Goal: Information Seeking & Learning: Learn about a topic

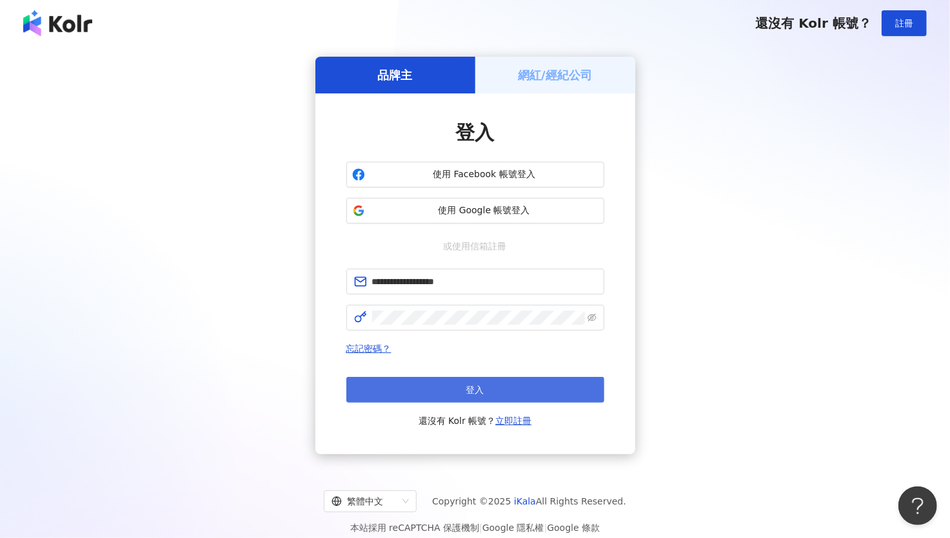
click at [415, 391] on button "登入" at bounding box center [475, 390] width 258 height 26
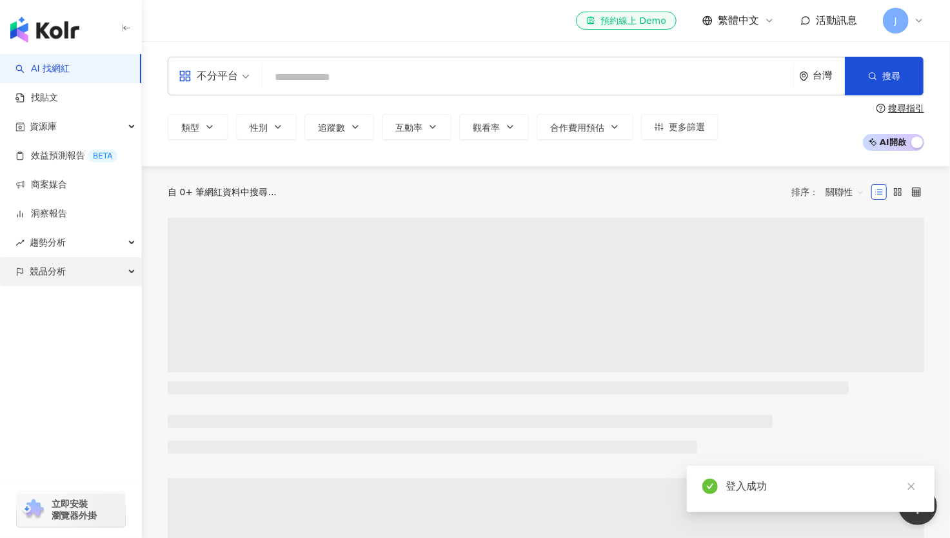
click at [55, 274] on span "競品分析" at bounding box center [48, 271] width 36 height 29
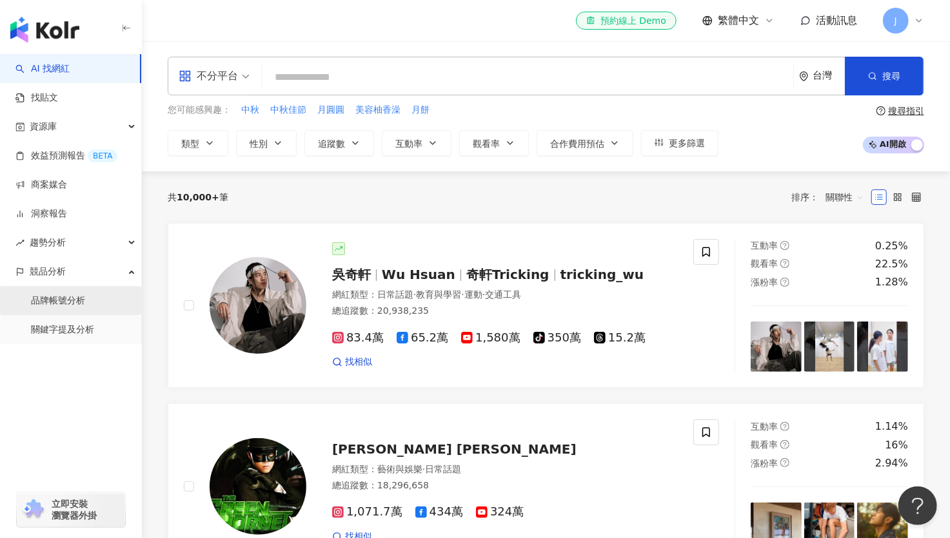
click at [72, 298] on link "品牌帳號分析" at bounding box center [58, 301] width 54 height 13
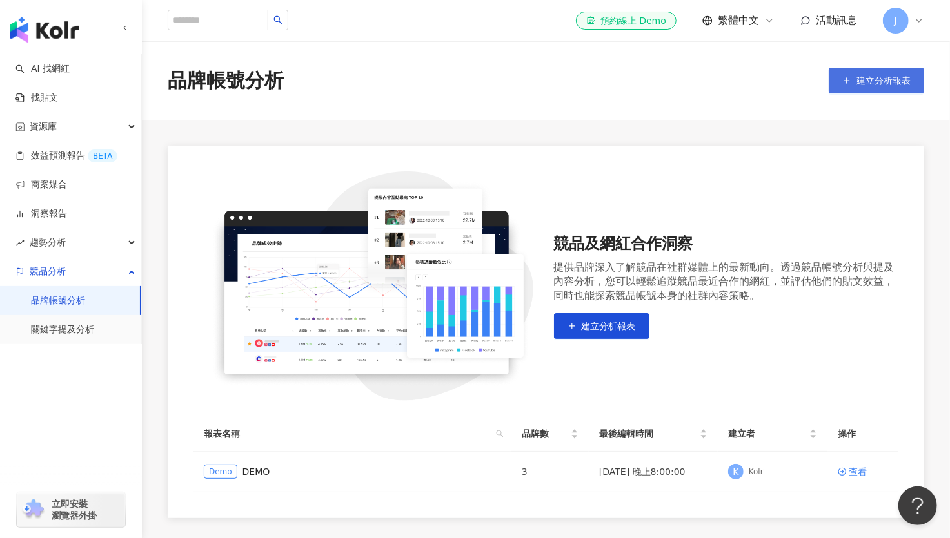
click at [868, 77] on span "建立分析報表" at bounding box center [883, 80] width 54 height 10
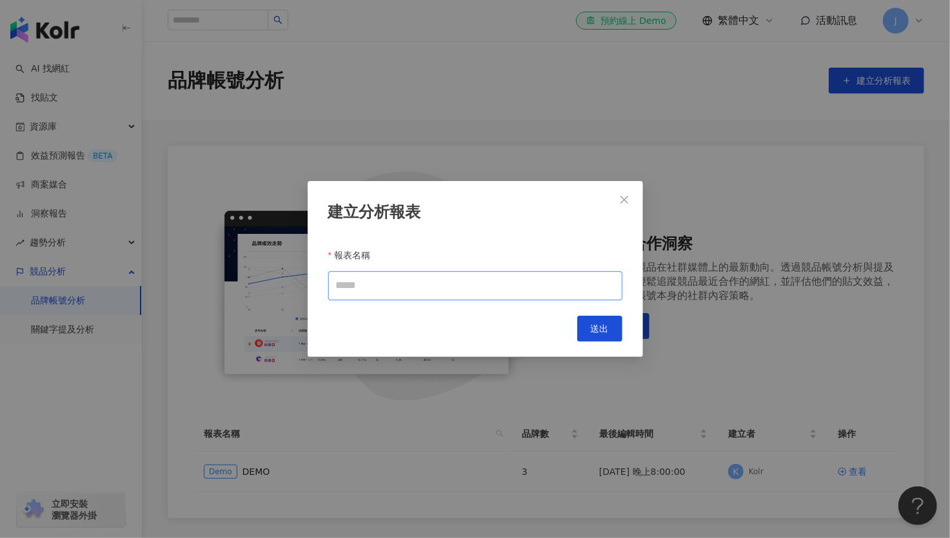
click at [412, 280] on input "報表名稱" at bounding box center [475, 285] width 294 height 29
click at [627, 195] on icon "close" at bounding box center [624, 200] width 10 height 10
drag, startPoint x: 627, startPoint y: 195, endPoint x: 379, endPoint y: 240, distance: 251.7
click at [625, 196] on div "建立分析報表 報表名稱 Cancel 送出" at bounding box center [475, 269] width 950 height 538
click at [57, 336] on div "建立分析報表 報表名稱 Cancel 送出" at bounding box center [475, 269] width 950 height 538
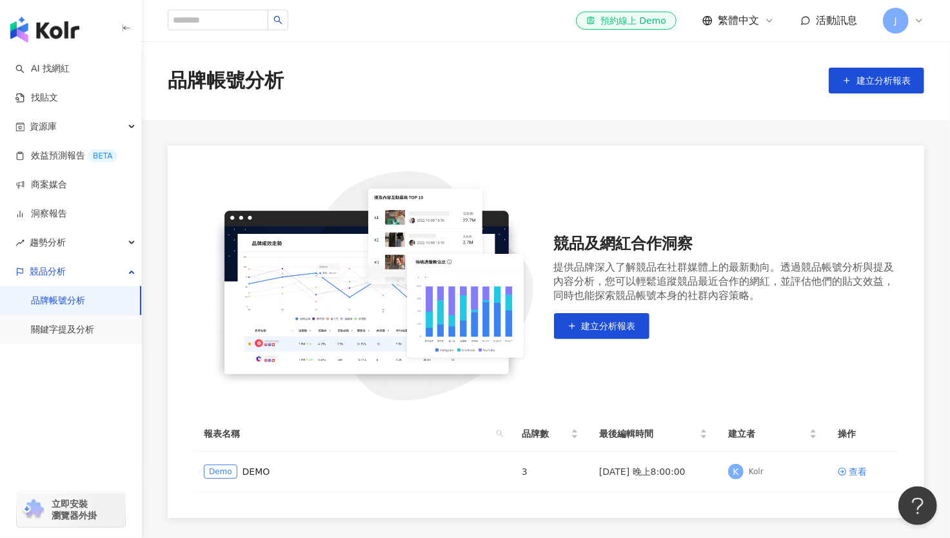
click at [57, 328] on div "建立分析報表 報表名稱 Cancel 送出" at bounding box center [475, 269] width 950 height 538
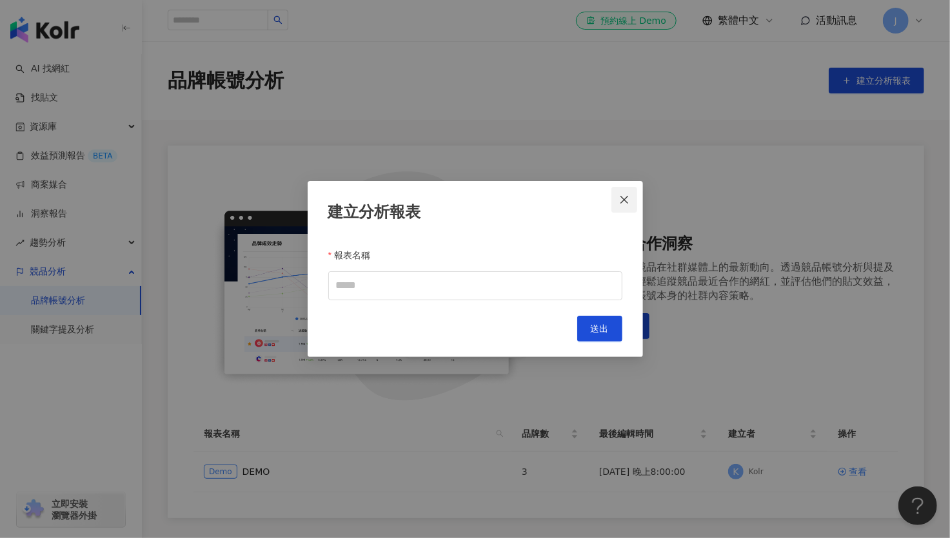
click at [620, 199] on icon "close" at bounding box center [624, 200] width 10 height 10
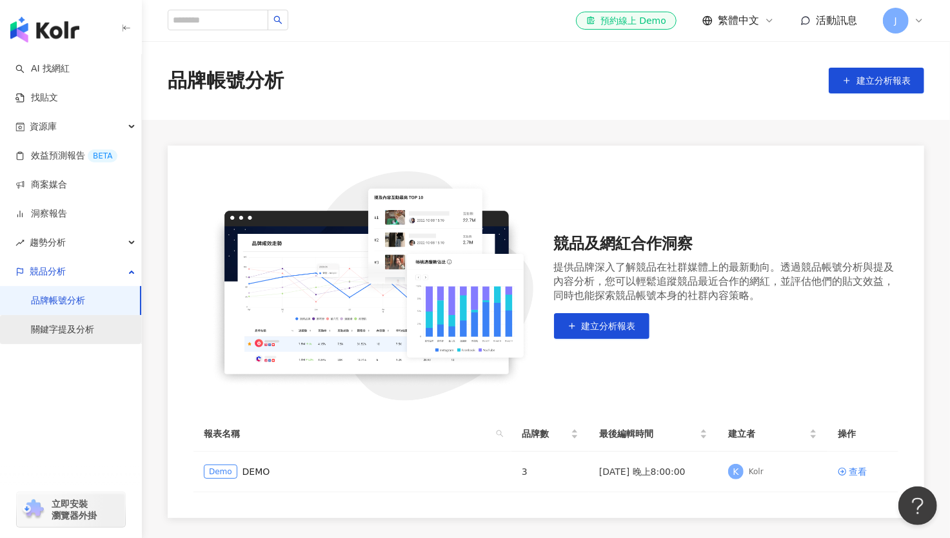
click at [86, 331] on link "關鍵字提及分析" at bounding box center [62, 330] width 63 height 13
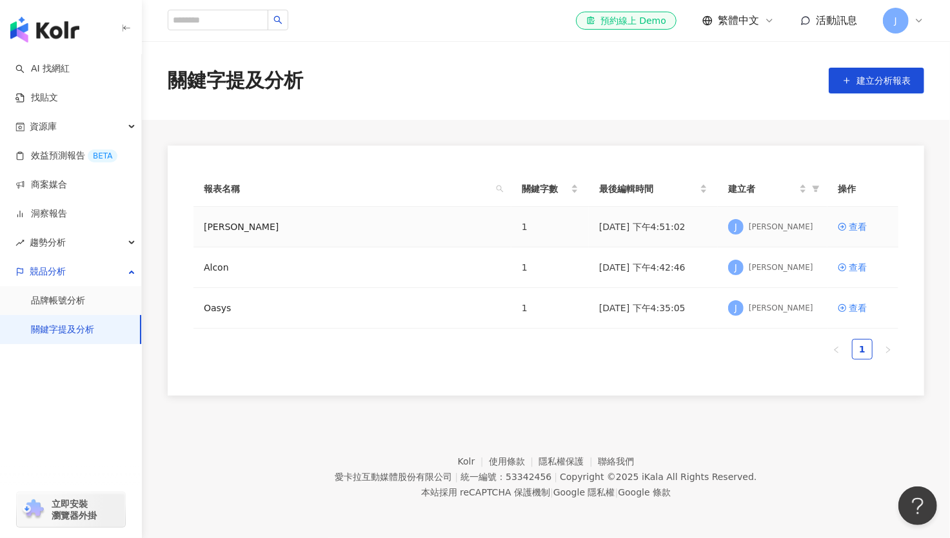
click at [362, 228] on div "[PERSON_NAME]" at bounding box center [352, 227] width 297 height 14
click at [657, 230] on td "[DATE] 下午4:51:02" at bounding box center [653, 227] width 129 height 41
click at [862, 223] on div "查看" at bounding box center [857, 227] width 18 height 14
click at [897, 83] on span "建立分析報表" at bounding box center [883, 80] width 54 height 10
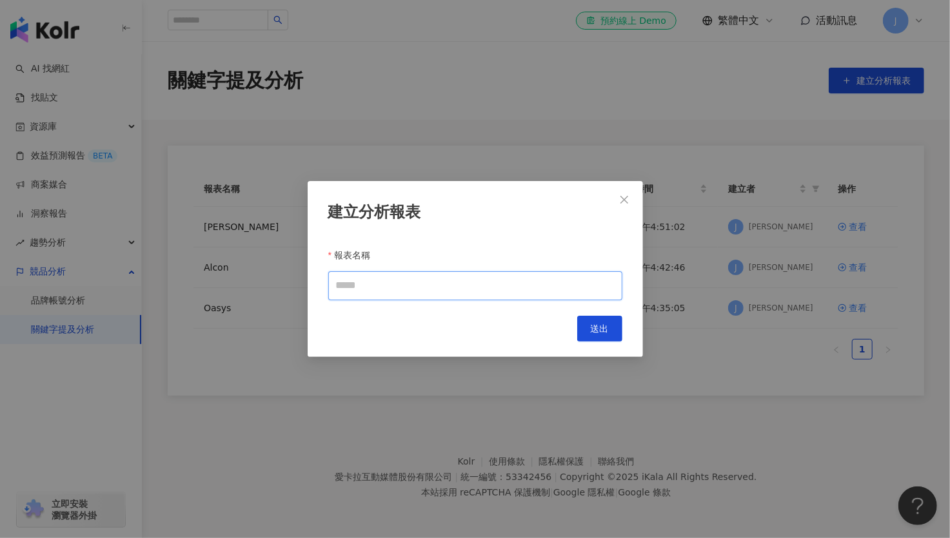
click at [433, 293] on input "報表名稱" at bounding box center [475, 285] width 294 height 29
type input "**"
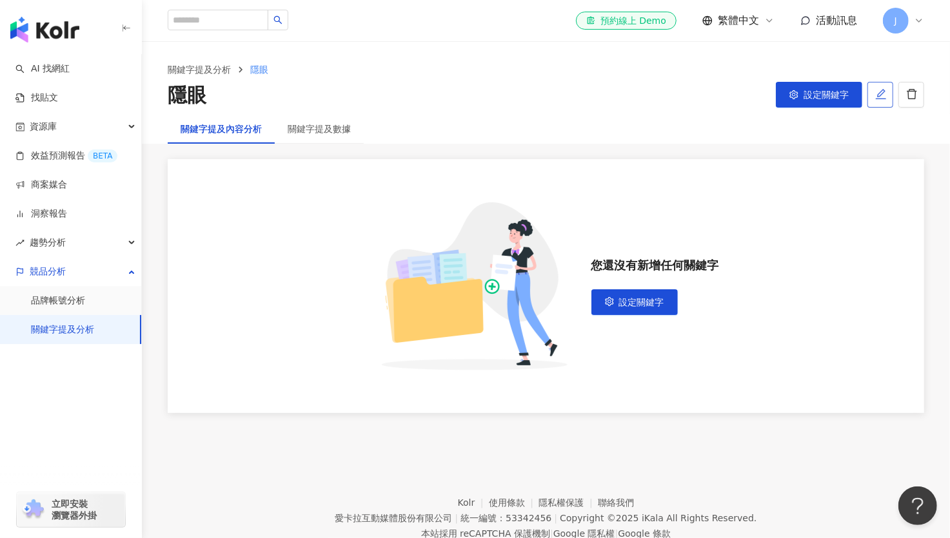
click at [870, 95] on button "button" at bounding box center [880, 95] width 26 height 26
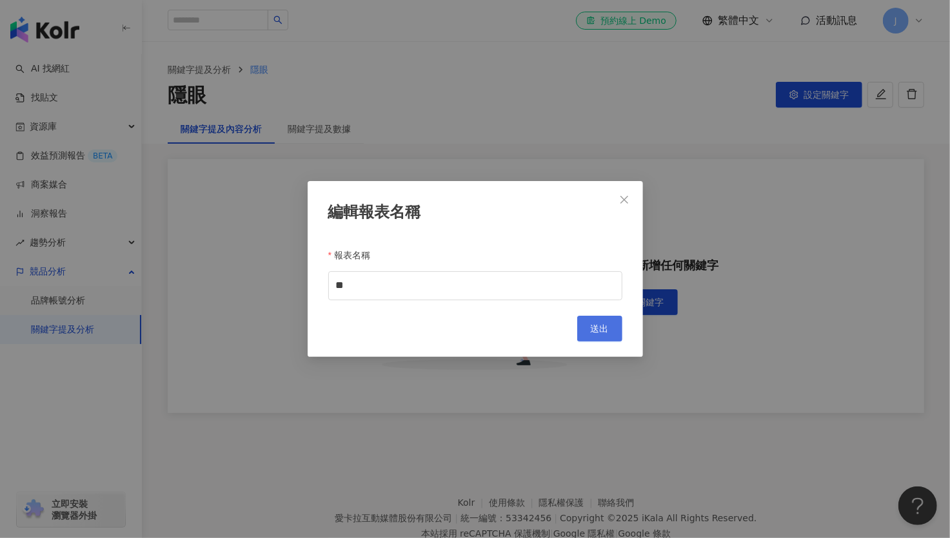
click at [615, 333] on button "送出" at bounding box center [599, 329] width 45 height 26
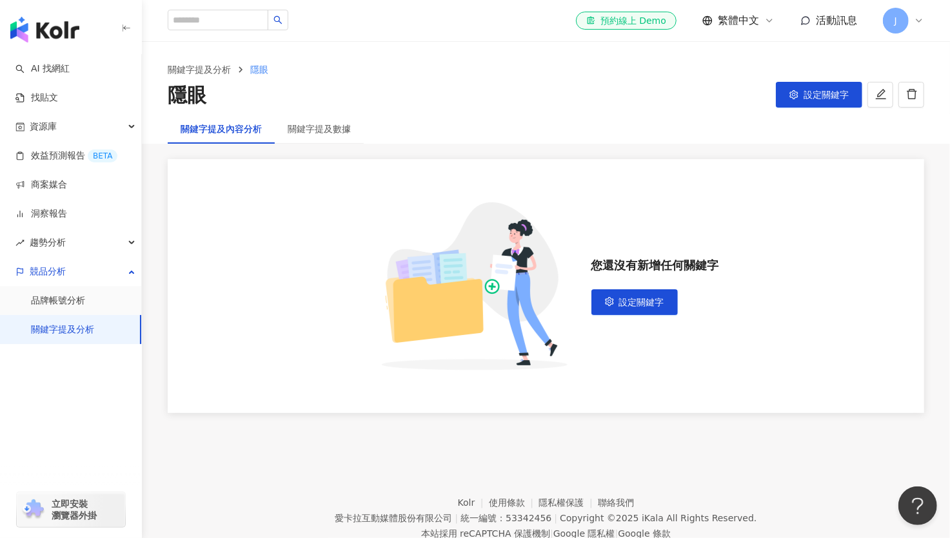
click at [590, 286] on div "您還沒有新增任何關鍵字 設定關鍵字" at bounding box center [546, 286] width 756 height 254
click at [622, 299] on span "設定關鍵字" at bounding box center [641, 302] width 45 height 10
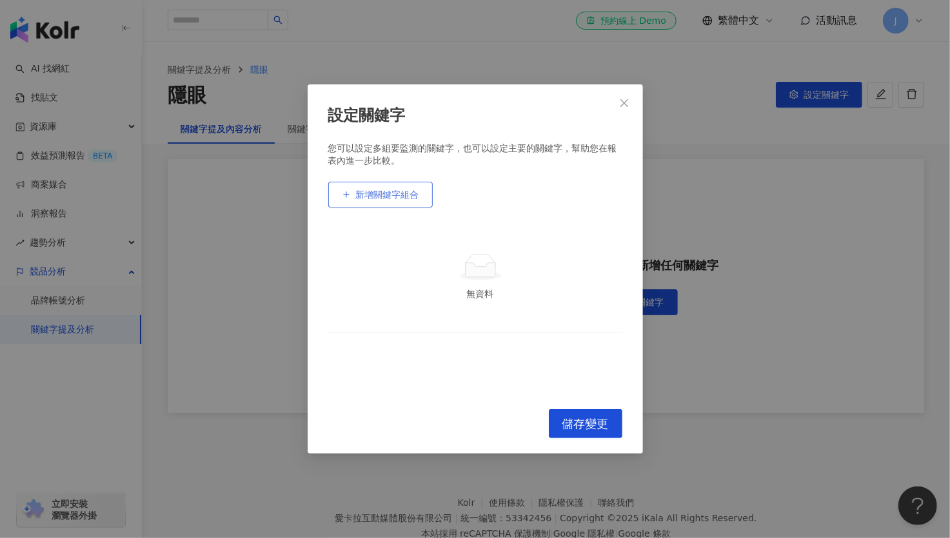
click at [395, 202] on button "新增關鍵字組合" at bounding box center [380, 195] width 104 height 26
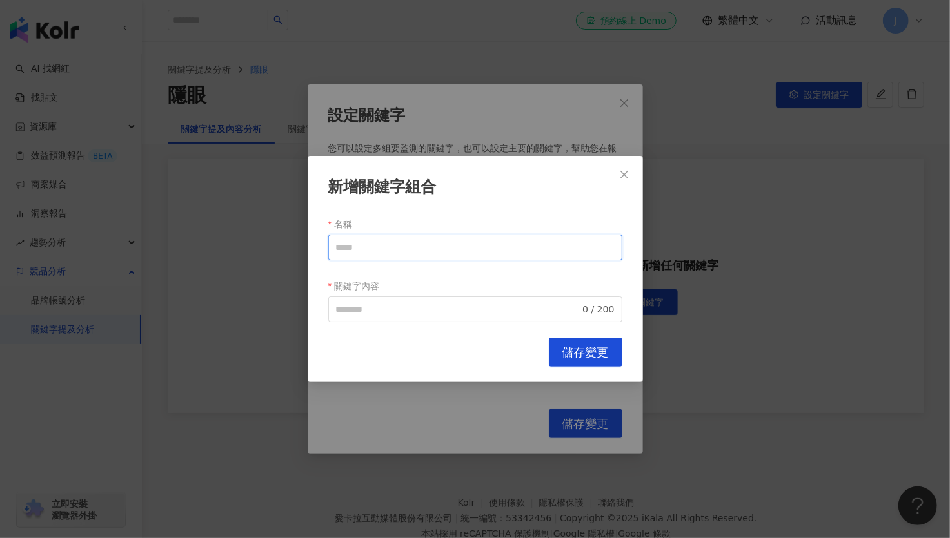
click at [438, 250] on input "名稱" at bounding box center [475, 248] width 294 height 26
type input "**"
click at [379, 313] on input "關鍵字內容" at bounding box center [458, 309] width 244 height 14
type input "*"
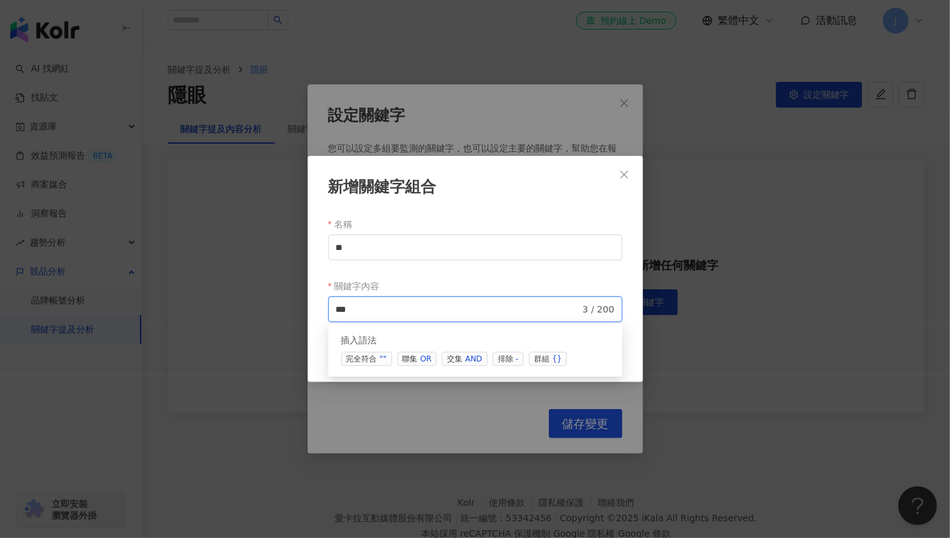
click at [416, 355] on span "聯集 OR" at bounding box center [417, 359] width 40 height 14
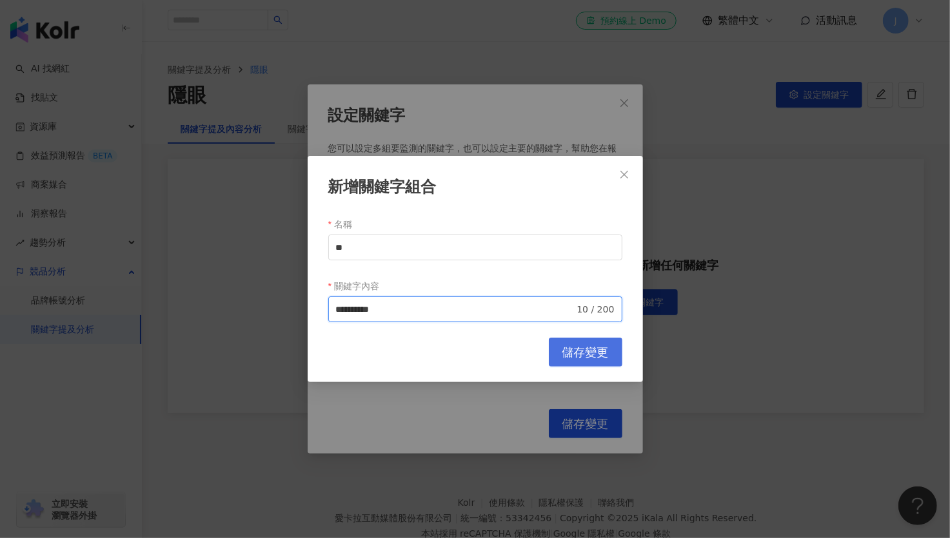
type input "**********"
click at [579, 347] on span "儲存變更" at bounding box center [585, 353] width 46 height 14
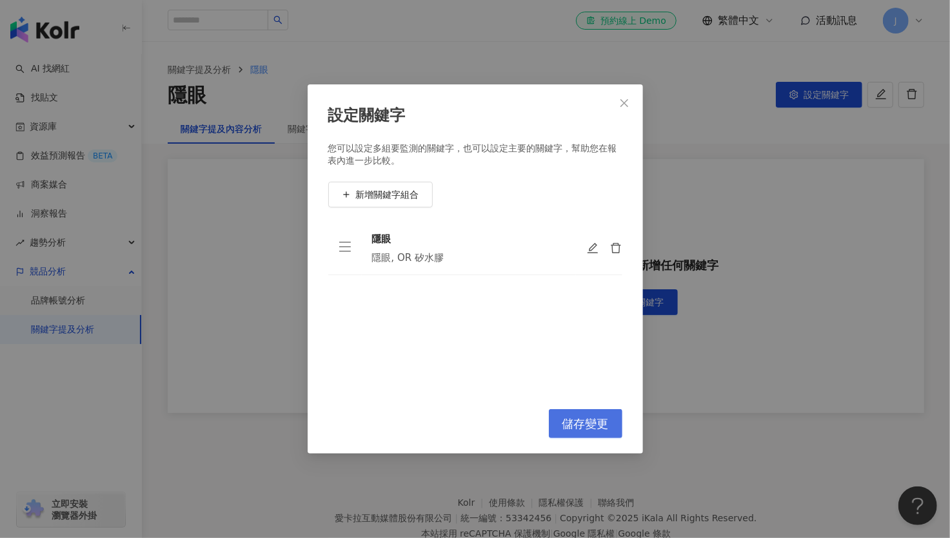
click at [570, 427] on span "儲存變更" at bounding box center [585, 424] width 46 height 14
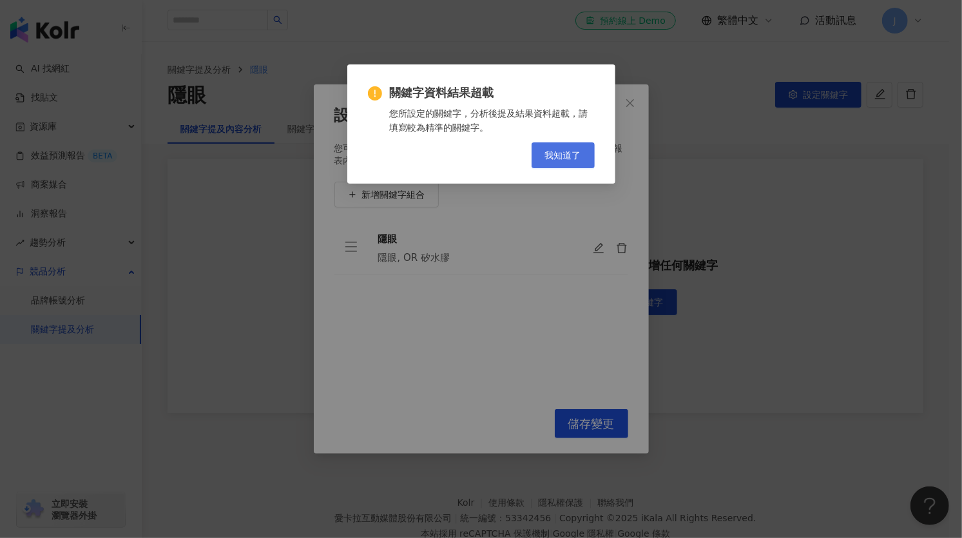
click at [556, 159] on span "我知道了" at bounding box center [563, 155] width 36 height 10
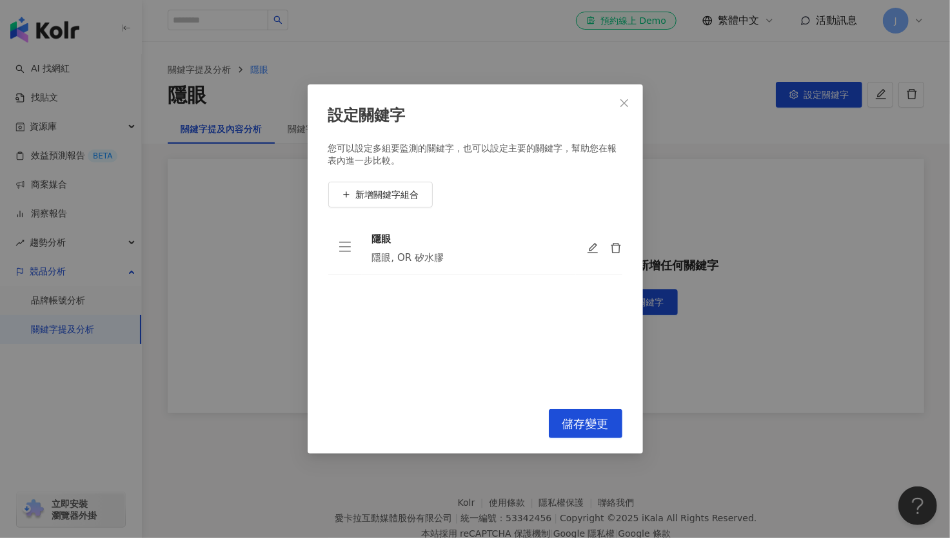
click at [443, 258] on div "隱眼, OR 矽水膠" at bounding box center [468, 257] width 193 height 13
click at [428, 257] on div "隱眼, OR 矽水膠" at bounding box center [468, 257] width 193 height 13
click at [594, 246] on icon "edit" at bounding box center [593, 248] width 13 height 13
type input "**"
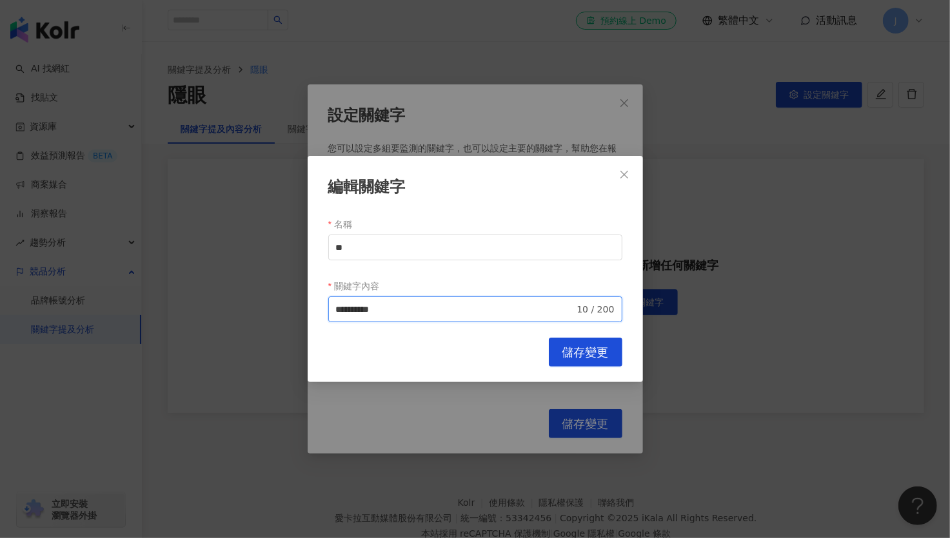
drag, startPoint x: 405, startPoint y: 304, endPoint x: 418, endPoint y: 302, distance: 12.5
click at [405, 304] on input "**********" at bounding box center [455, 309] width 239 height 14
type input "**"
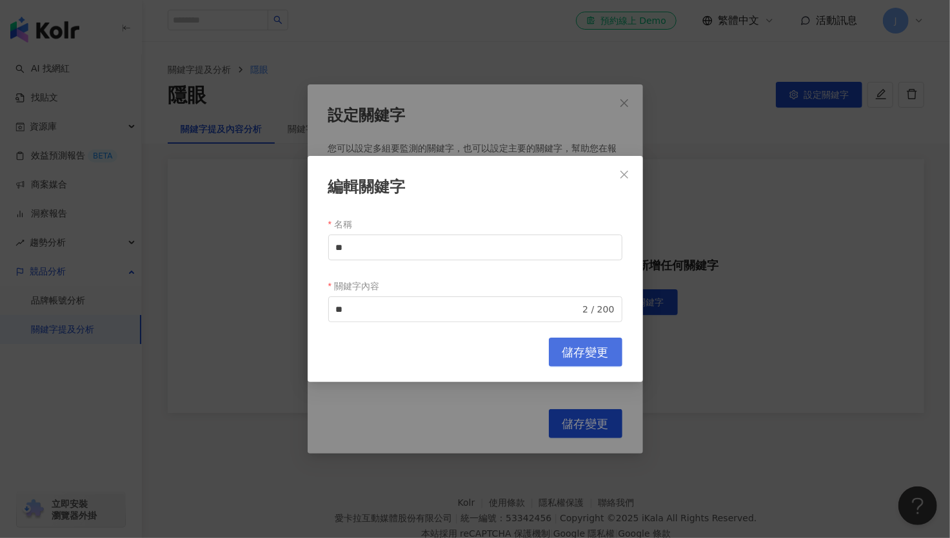
click at [581, 338] on button "儲存變更" at bounding box center [585, 352] width 73 height 29
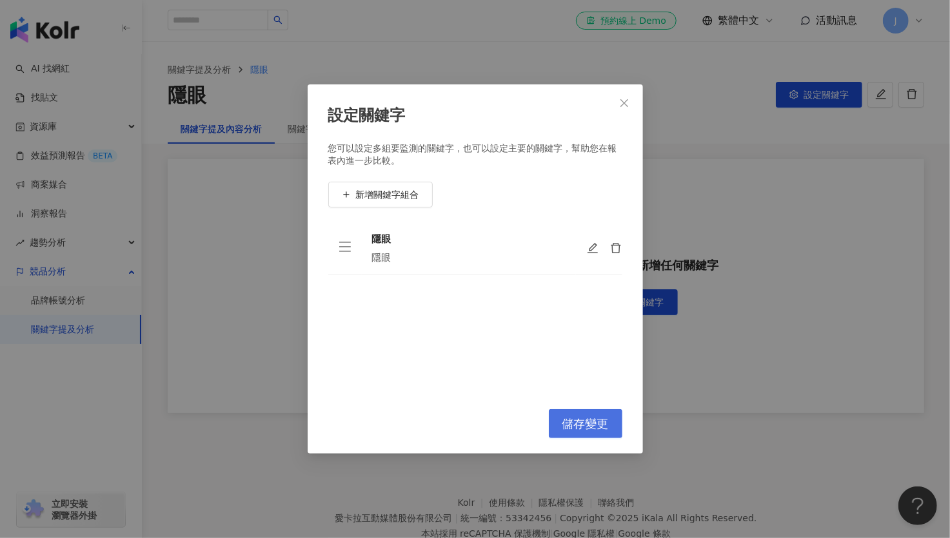
click at [584, 425] on span "儲存變更" at bounding box center [585, 424] width 46 height 14
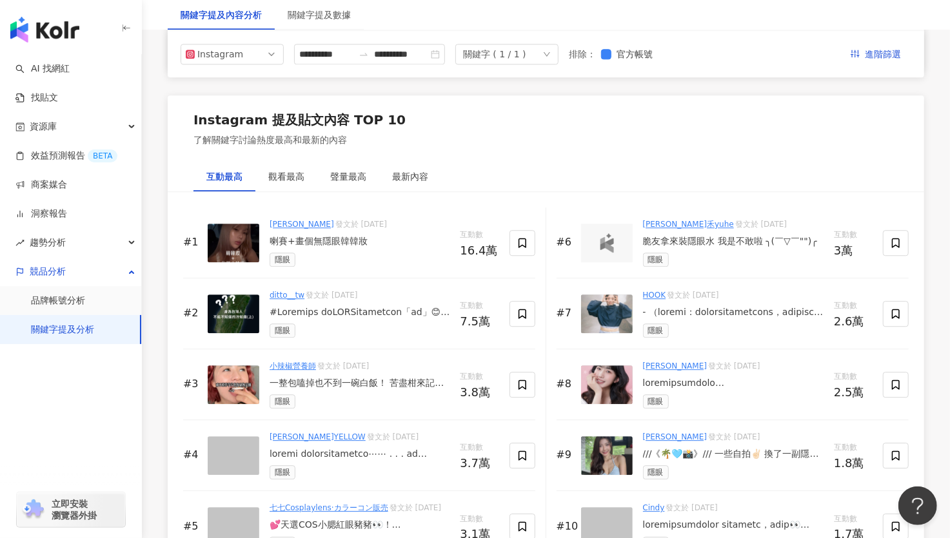
scroll to position [1891, 0]
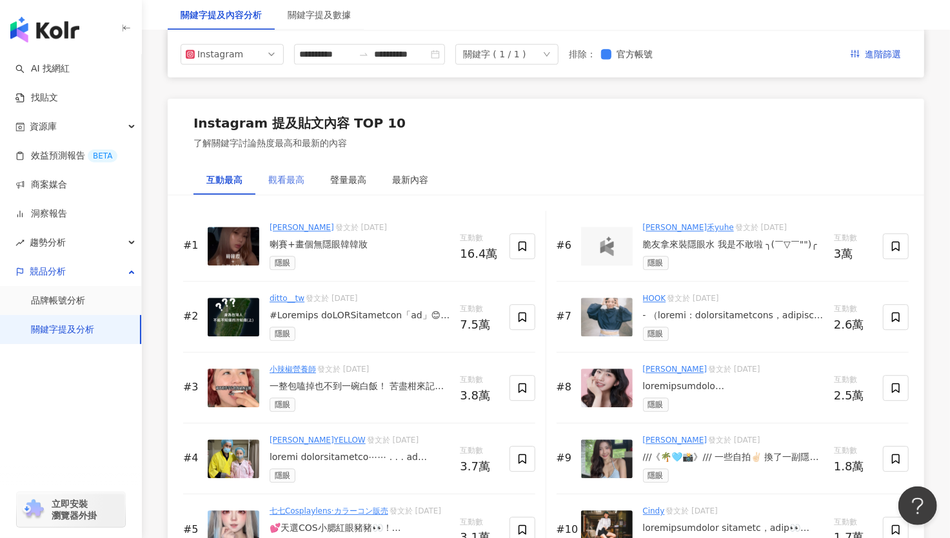
click at [290, 184] on div "觀看最高" at bounding box center [286, 180] width 62 height 30
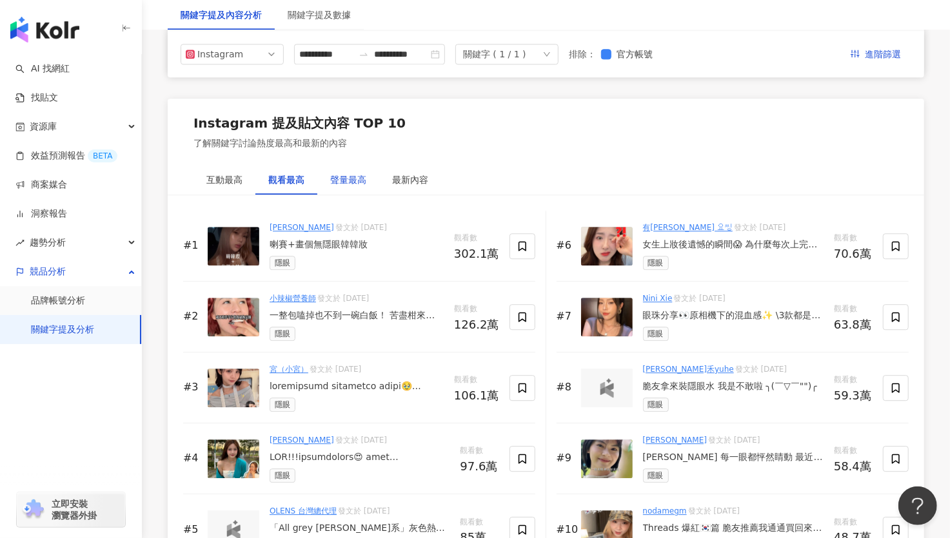
click at [364, 180] on div "聲量最高" at bounding box center [348, 180] width 36 height 14
click at [295, 177] on div "觀看最高" at bounding box center [286, 180] width 36 height 14
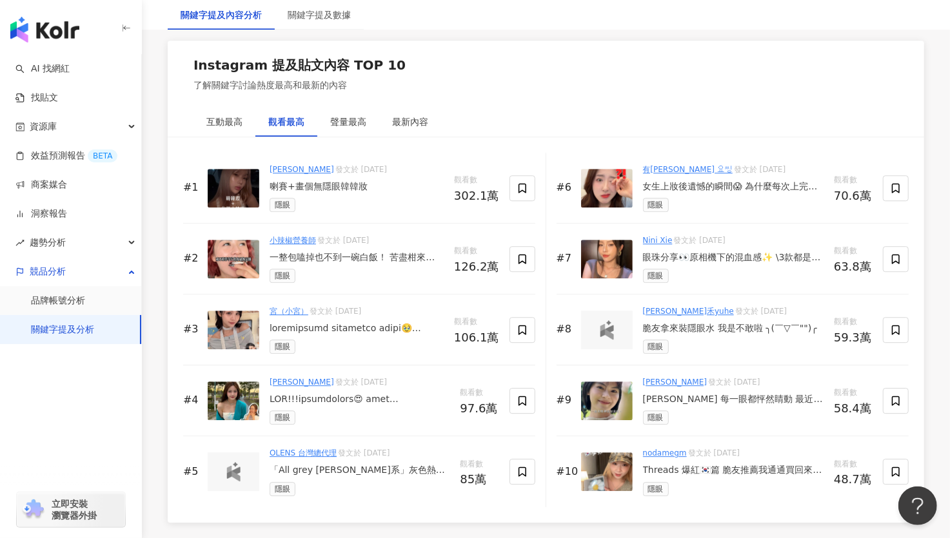
scroll to position [1976, 0]
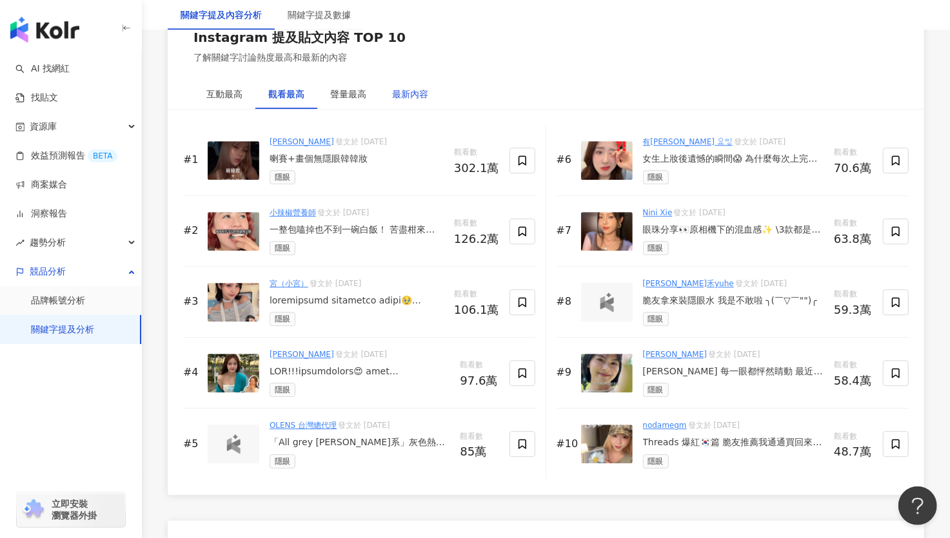
click at [424, 88] on div "最新內容" at bounding box center [410, 94] width 36 height 14
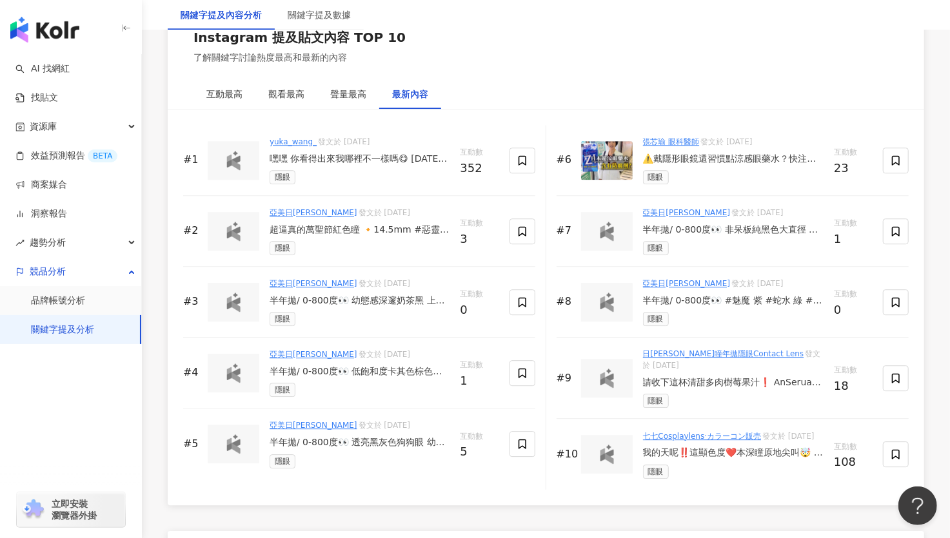
click at [685, 153] on div "⚠️戴隱形眼鏡還習慣點涼感眼藥水？快注意！ 瓶裝防腐劑會附著於隱眼鏡片， Tetrahydrozoline血管收縮劑可能造成反彈充血， 長期密集使用恐傷角膜。…" at bounding box center [733, 159] width 181 height 13
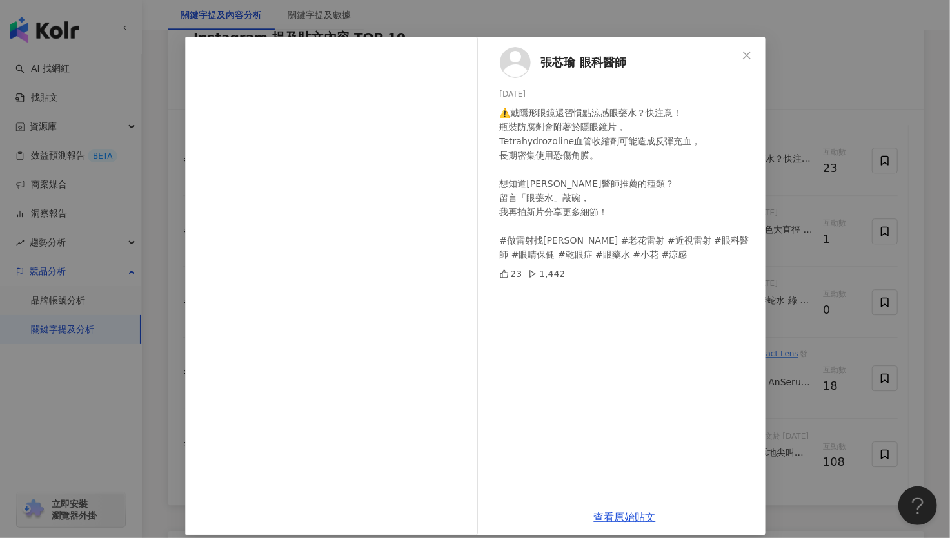
scroll to position [41, 0]
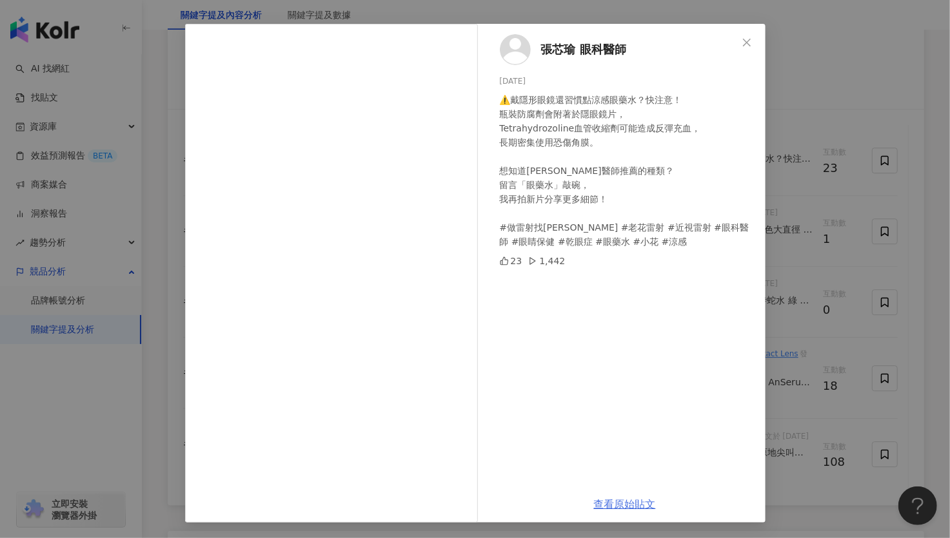
click at [598, 498] on link "查看原始貼文" at bounding box center [625, 504] width 62 height 12
click at [746, 44] on span "Close" at bounding box center [747, 42] width 26 height 10
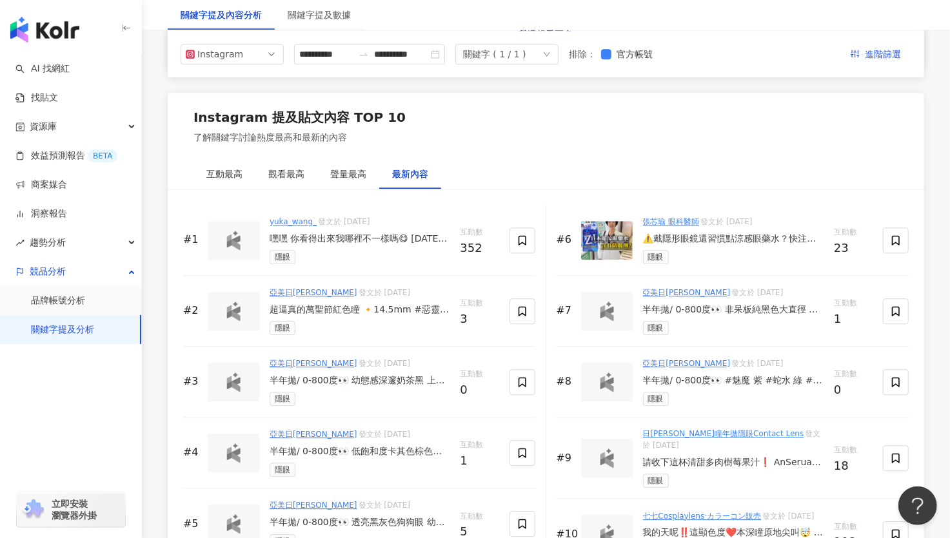
scroll to position [1891, 0]
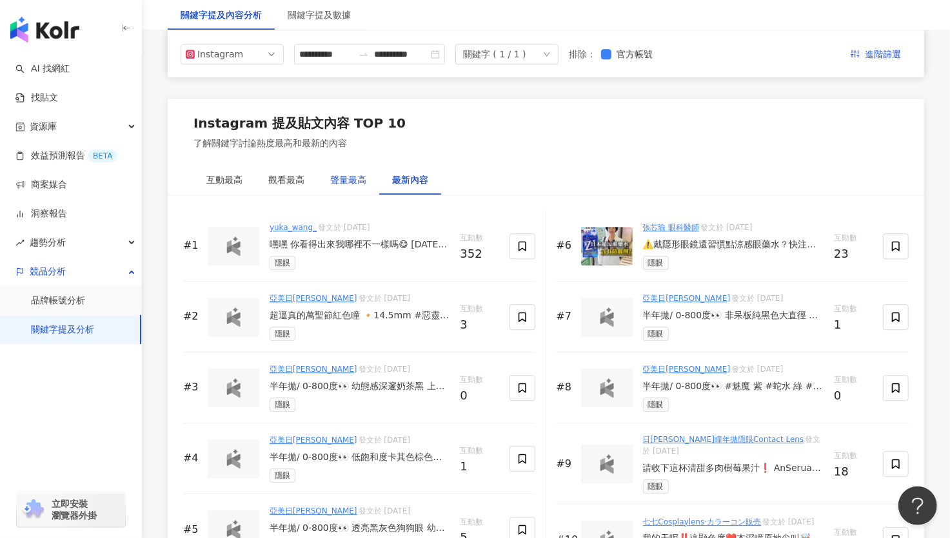
click at [352, 179] on div "聲量最高" at bounding box center [348, 180] width 36 height 14
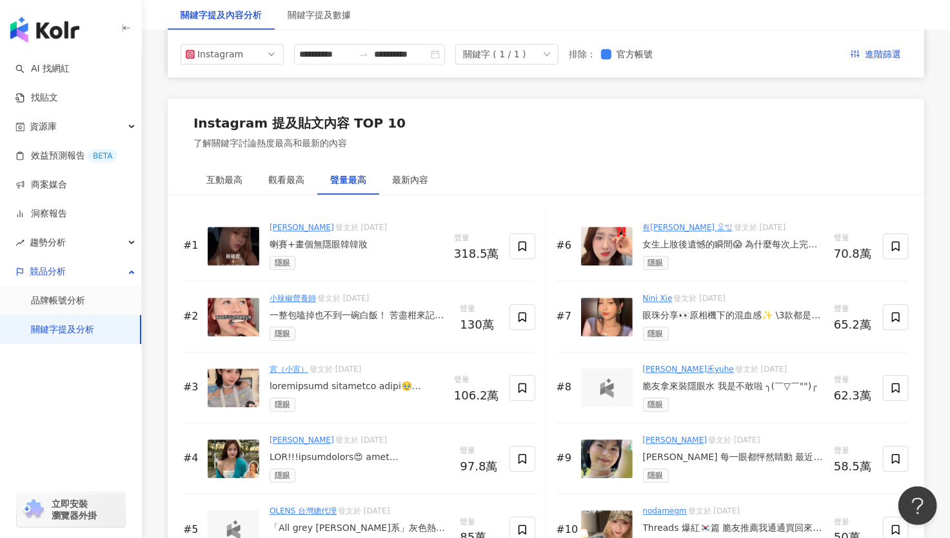
click at [269, 160] on div "Instagram 提及貼文內容 TOP 10 了解關鍵字討論熱度最高和最新的內容" at bounding box center [546, 132] width 756 height 67
click at [268, 168] on div "觀看最高" at bounding box center [286, 180] width 62 height 30
click at [232, 44] on div "Instagram" at bounding box center [218, 53] width 42 height 19
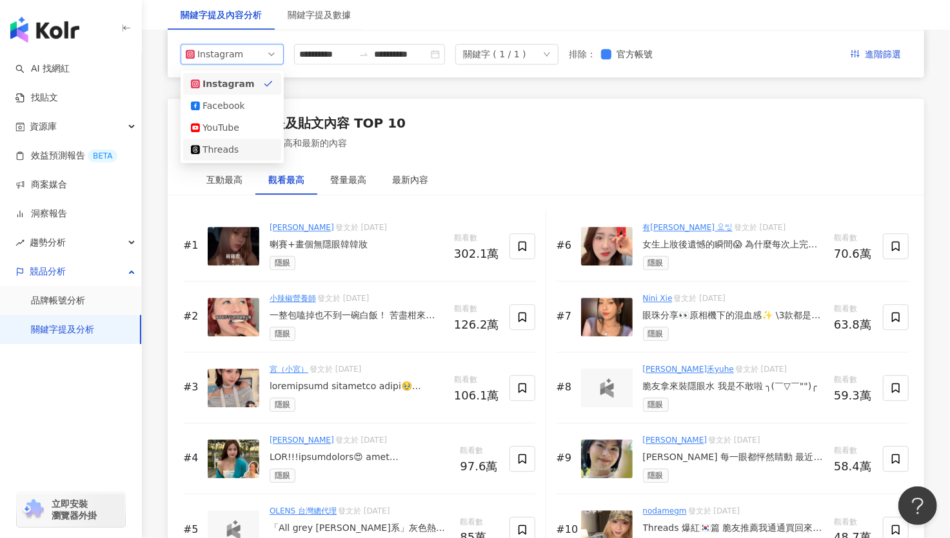
click at [236, 144] on div "Threads" at bounding box center [223, 149] width 42 height 14
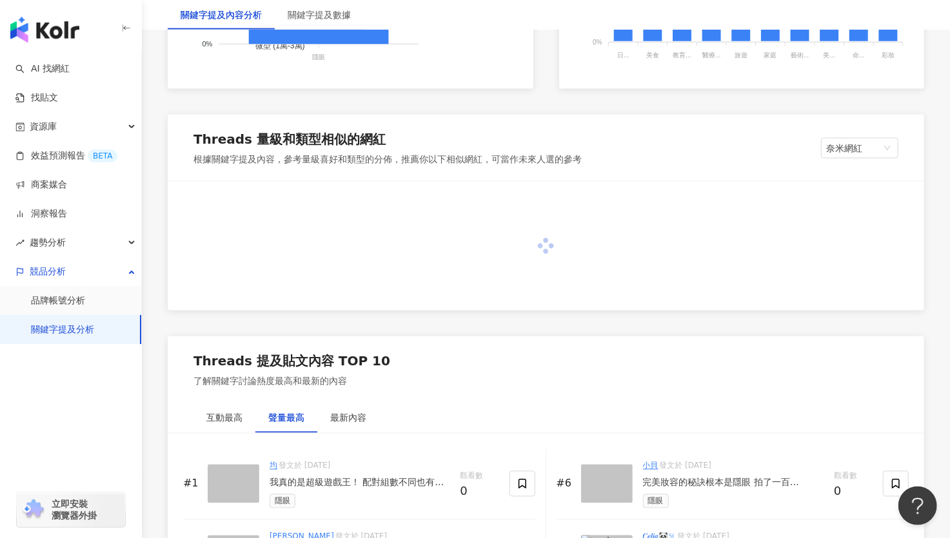
scroll to position [1474, 0]
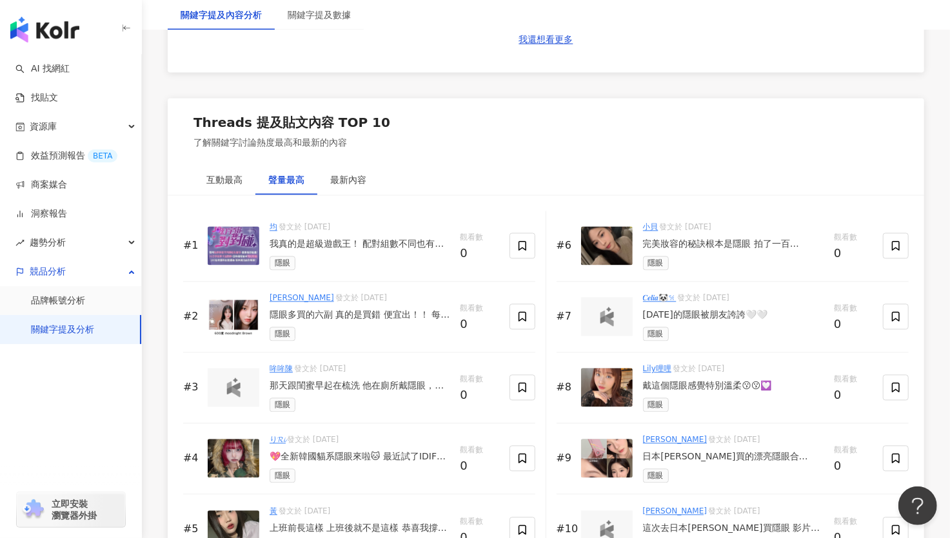
click at [396, 313] on div "隱眼多買的六副 真的是買錯 便宜出！！ 每一副都600度 一副$400，免運，賣貨便寄出！ 有代購紀錄可放心❤️❤️ 我也不知道我在幹嘛，怎麼會多買六副…" at bounding box center [359, 315] width 180 height 13
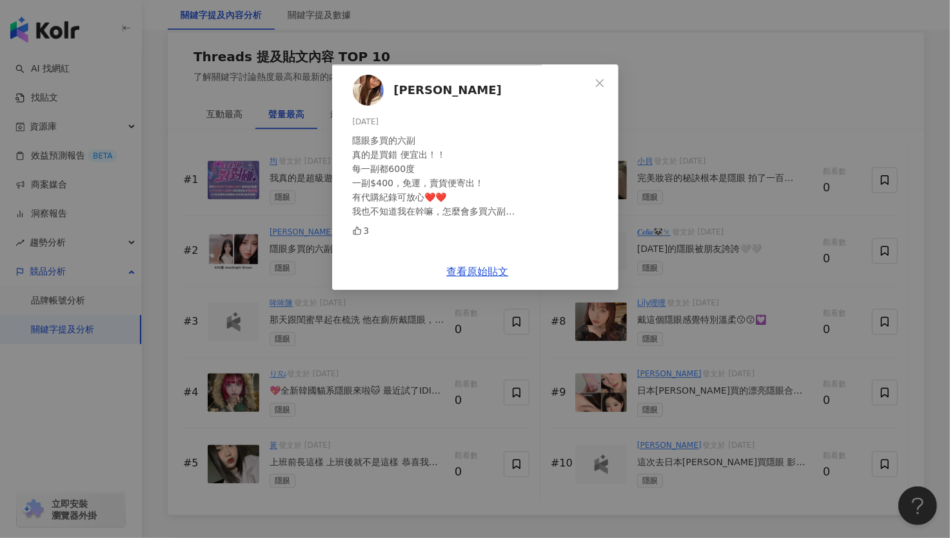
scroll to position [1559, 0]
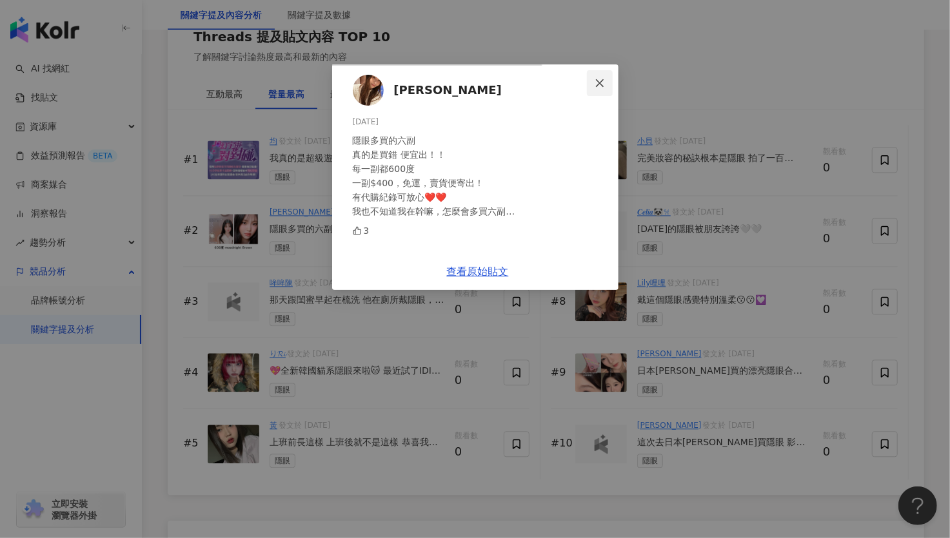
click at [612, 74] on button "Close" at bounding box center [600, 83] width 26 height 26
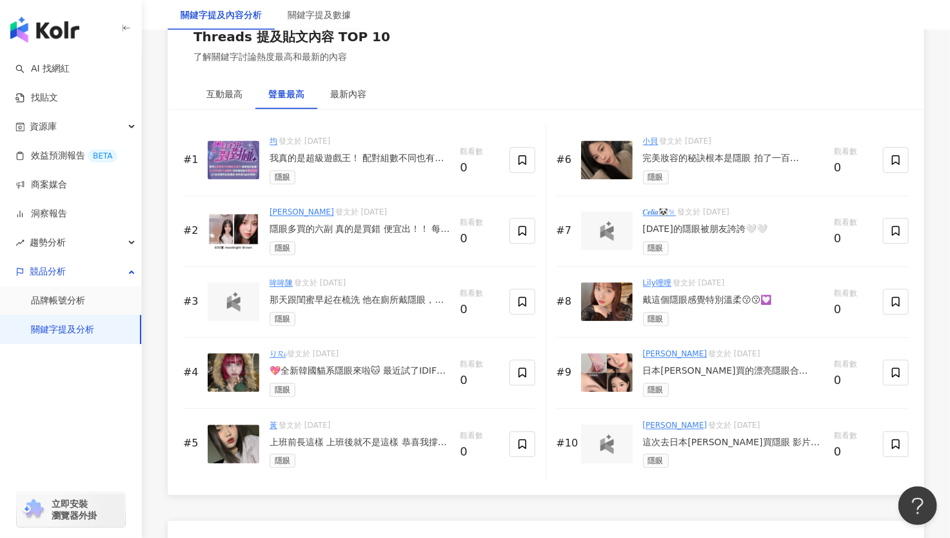
click at [721, 367] on div "日本[PERSON_NAME]買的漂亮隱眼合輯！！ 也做了圖文版方便存！✨✨" at bounding box center [733, 371] width 181 height 13
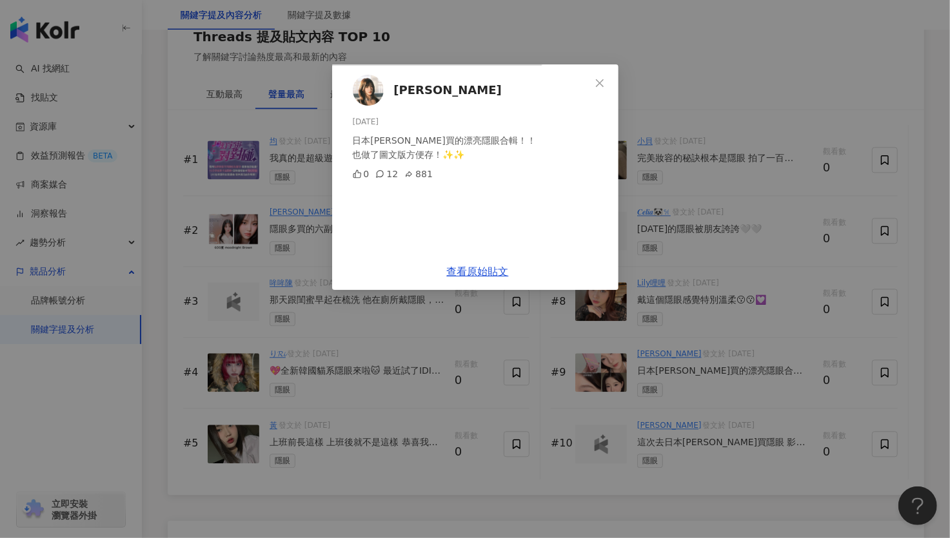
click at [612, 83] on span "Close" at bounding box center [600, 83] width 26 height 10
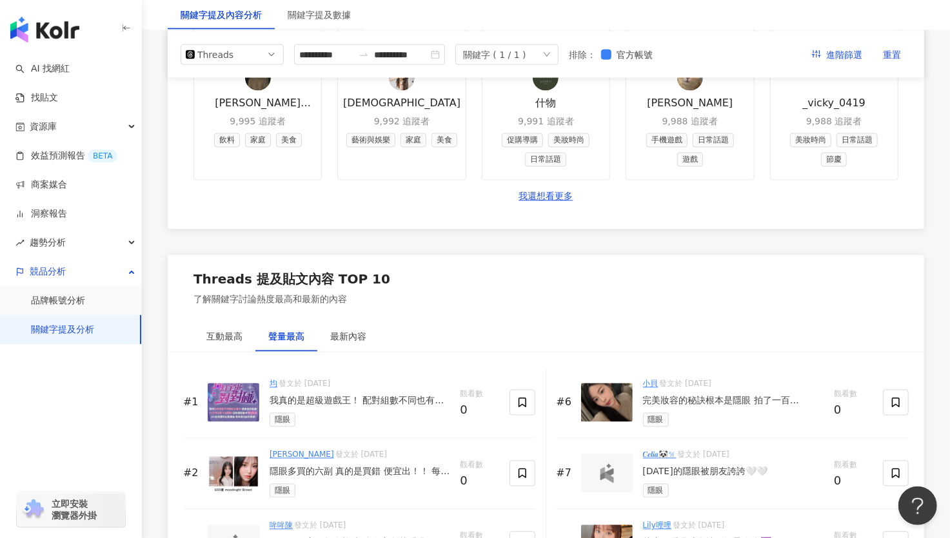
scroll to position [1301, 0]
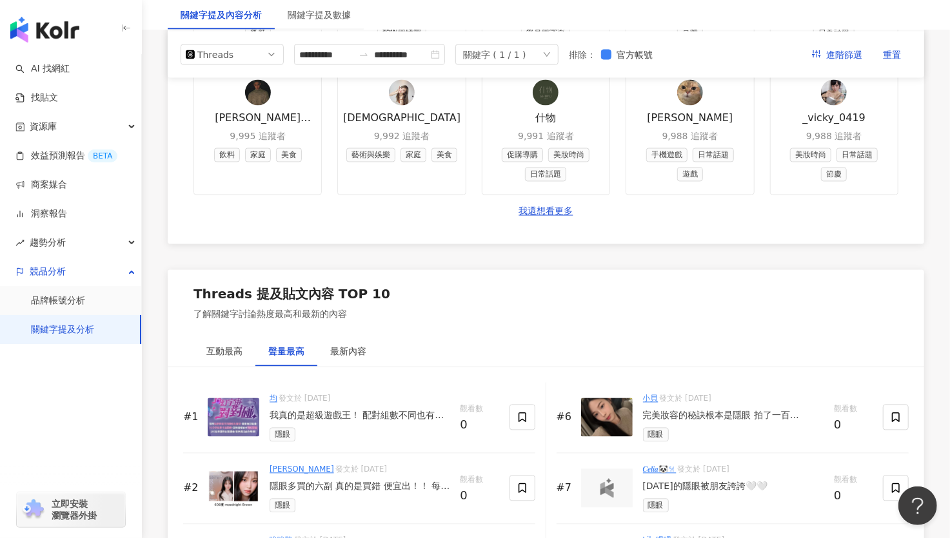
click at [83, 331] on link "關鍵字提及分析" at bounding box center [62, 330] width 63 height 13
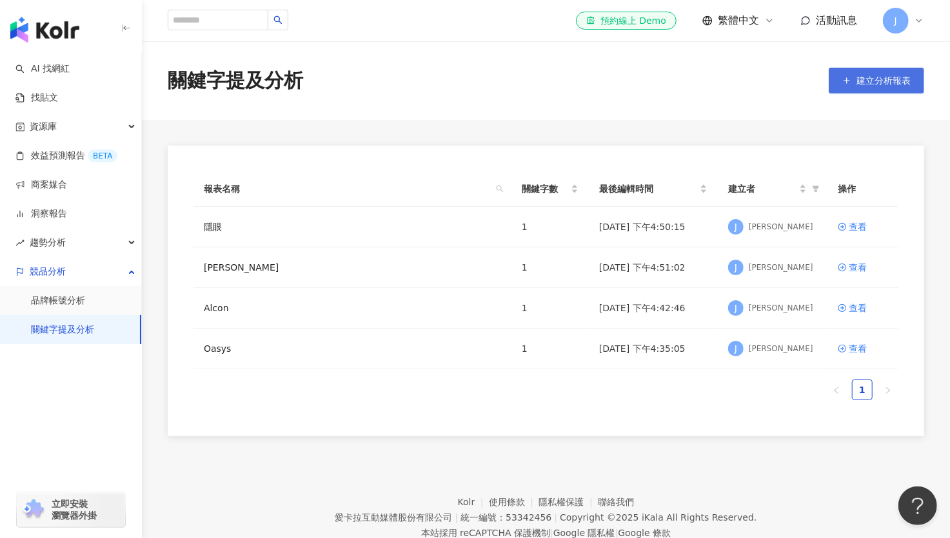
click at [878, 78] on span "建立分析報表" at bounding box center [883, 80] width 54 height 10
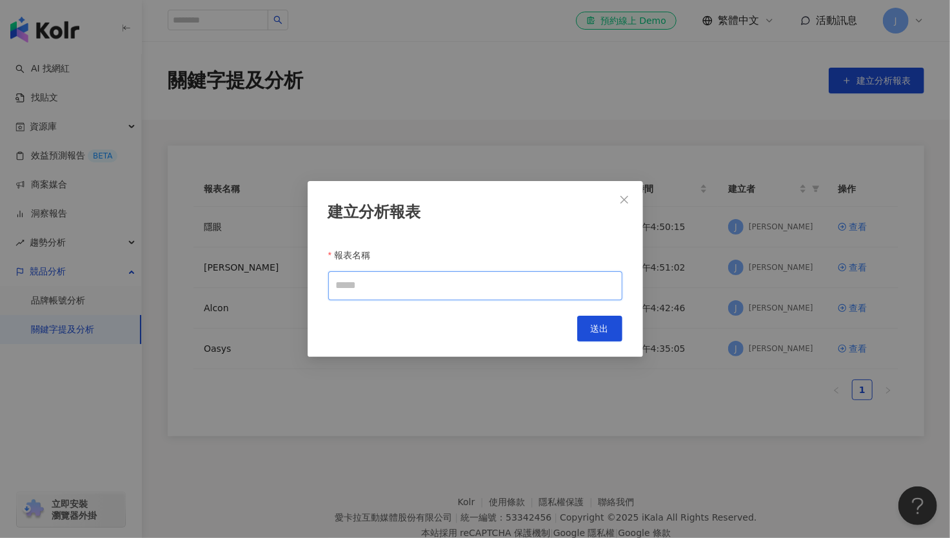
click at [427, 284] on input "報表名稱" at bounding box center [475, 285] width 294 height 29
type input "***"
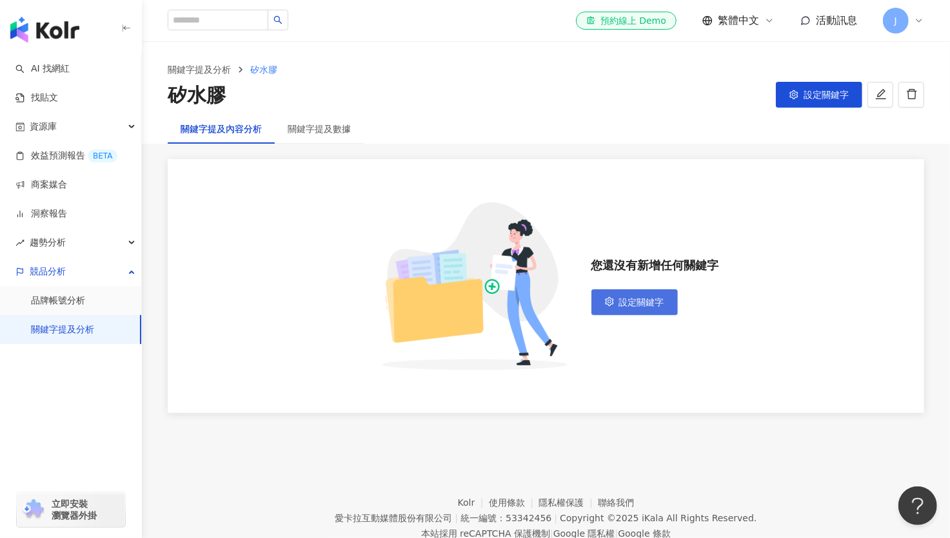
click at [634, 307] on span "設定關鍵字" at bounding box center [641, 302] width 45 height 10
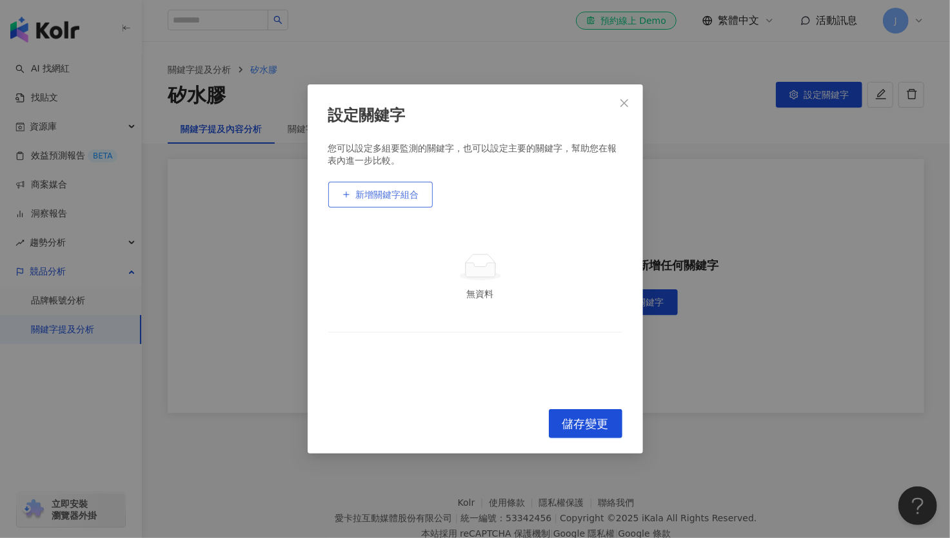
click at [396, 199] on span "新增關鍵字組合" at bounding box center [387, 195] width 63 height 10
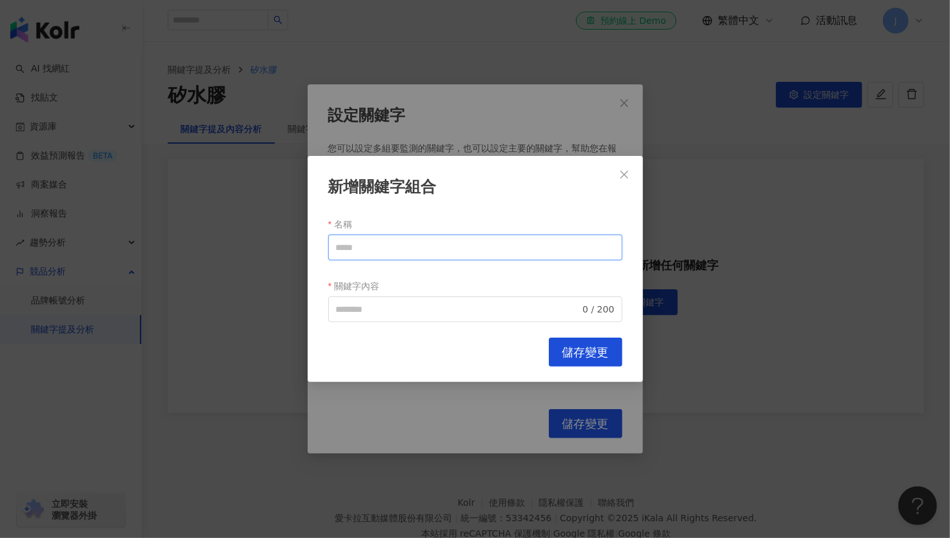
click at [384, 248] on input "名稱" at bounding box center [475, 248] width 294 height 26
type input "**"
type input "***"
click at [567, 349] on span "儲存變更" at bounding box center [585, 353] width 46 height 14
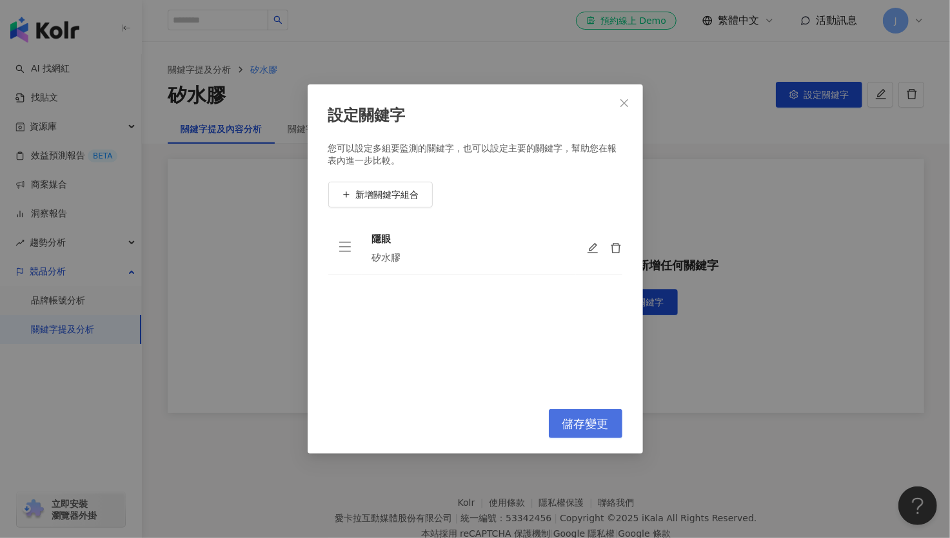
click at [591, 425] on span "儲存變更" at bounding box center [585, 424] width 46 height 14
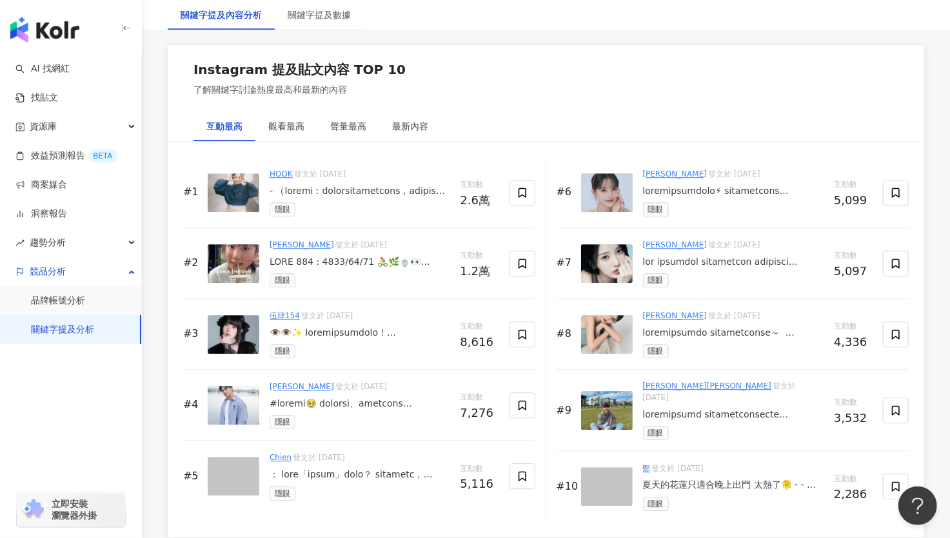
scroll to position [1976, 0]
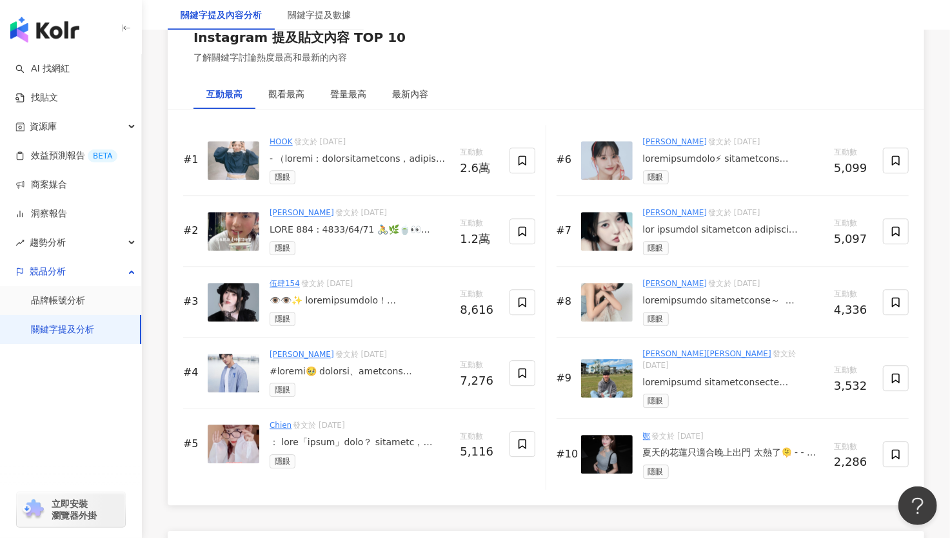
click at [703, 228] on div at bounding box center [733, 230] width 181 height 13
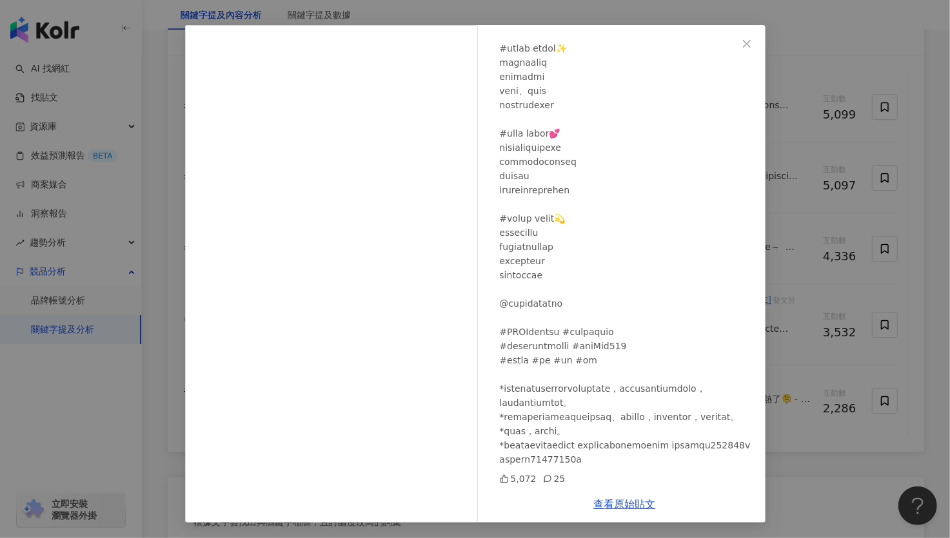
scroll to position [2063, 0]
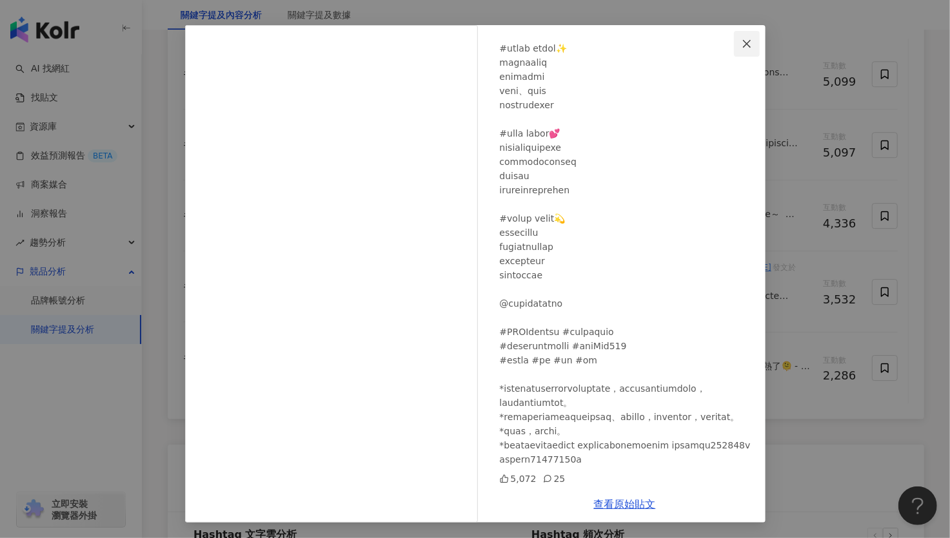
click at [741, 41] on icon "close" at bounding box center [746, 44] width 10 height 10
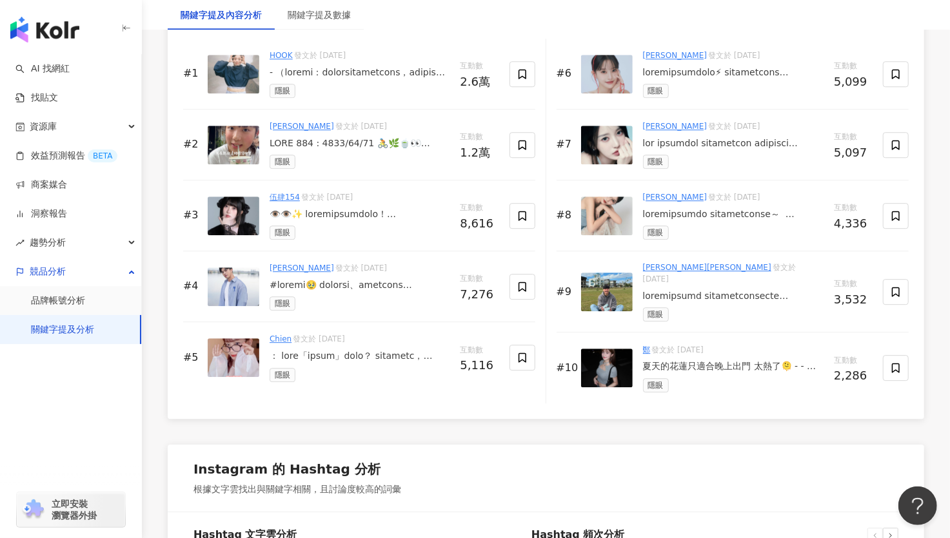
click at [84, 325] on link "關鍵字提及分析" at bounding box center [62, 330] width 63 height 13
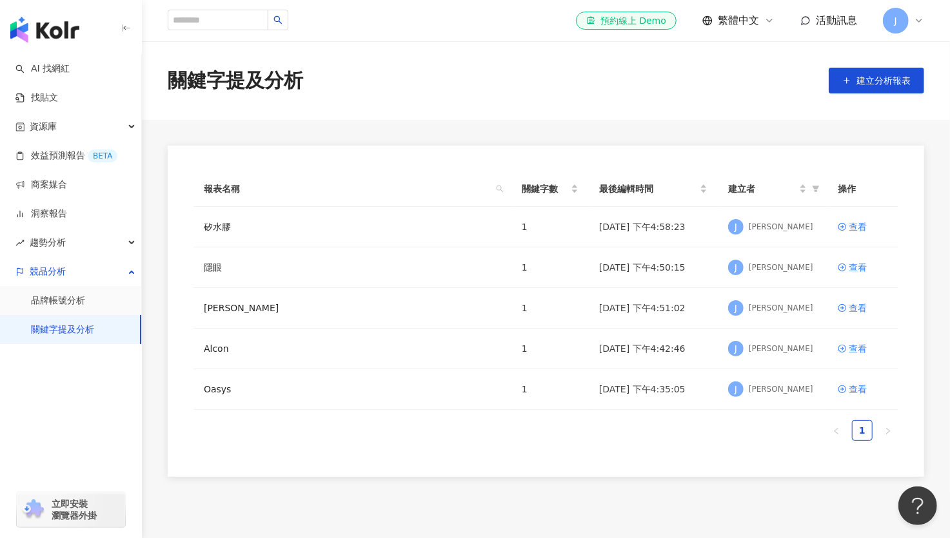
click at [84, 325] on link "關鍵字提及分析" at bounding box center [62, 330] width 63 height 13
click at [884, 84] on span "建立分析報表" at bounding box center [883, 80] width 54 height 10
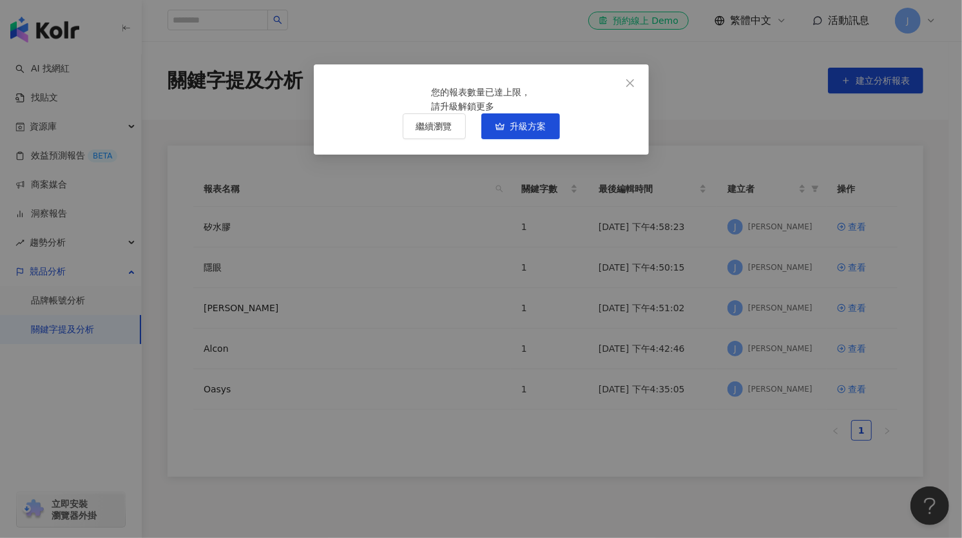
click at [630, 87] on icon "close" at bounding box center [630, 83] width 10 height 10
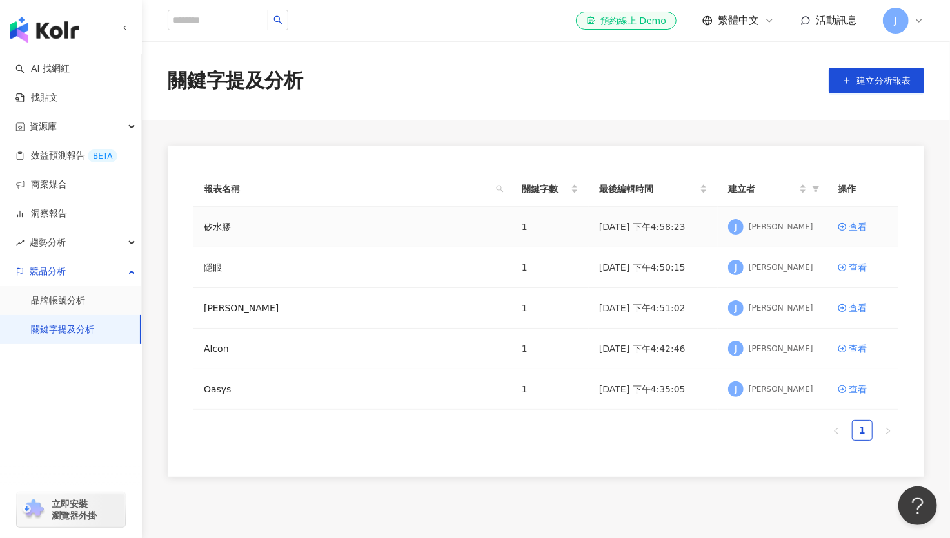
click at [468, 232] on div "矽水膠" at bounding box center [352, 227] width 297 height 14
drag, startPoint x: 468, startPoint y: 232, endPoint x: 440, endPoint y: 228, distance: 28.7
click at [440, 228] on div "矽水膠" at bounding box center [352, 227] width 297 height 14
click at [215, 226] on link "矽水膠" at bounding box center [217, 227] width 27 height 14
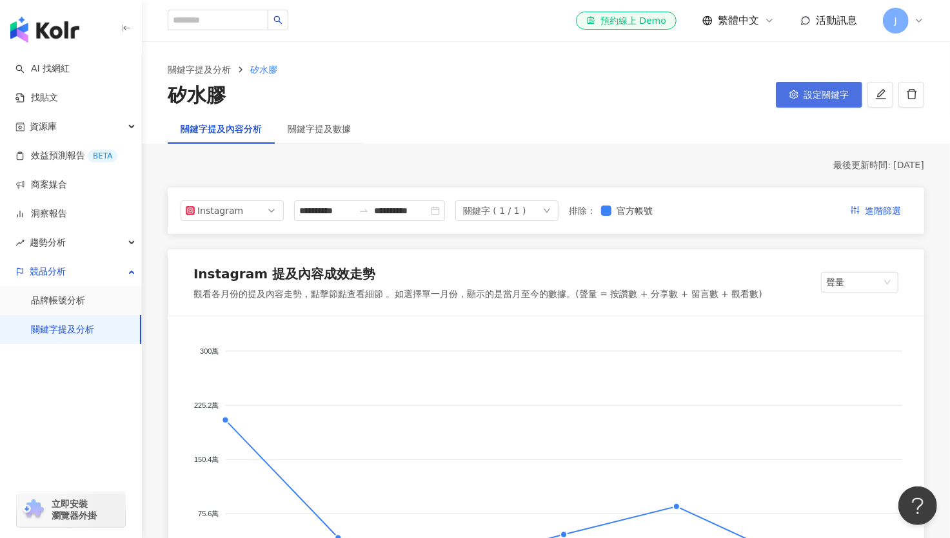
click at [824, 97] on span "設定關鍵字" at bounding box center [825, 95] width 45 height 10
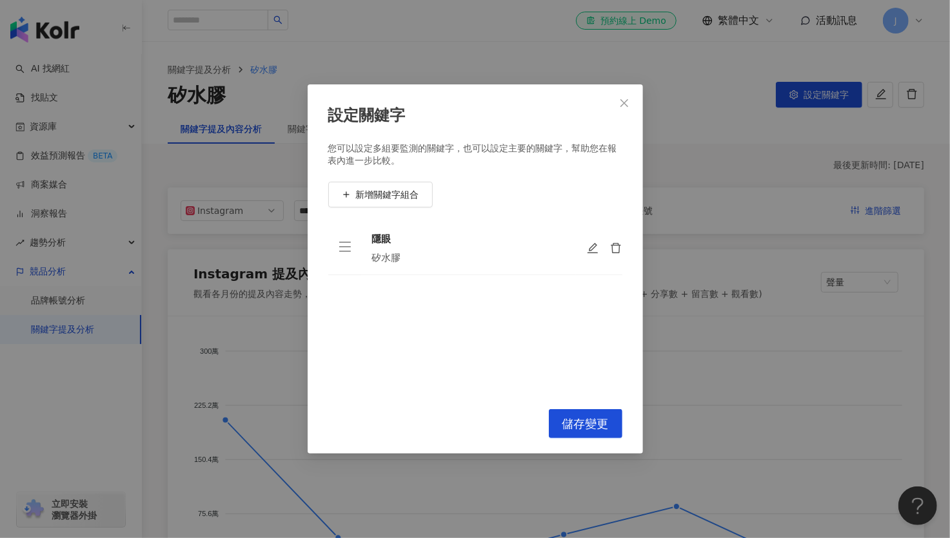
click at [422, 261] on div "矽水膠" at bounding box center [468, 257] width 193 height 13
click at [407, 255] on div "矽水膠" at bounding box center [468, 257] width 193 height 13
click at [399, 254] on div "矽水膠" at bounding box center [468, 257] width 193 height 13
click at [590, 245] on icon "edit" at bounding box center [593, 248] width 13 height 13
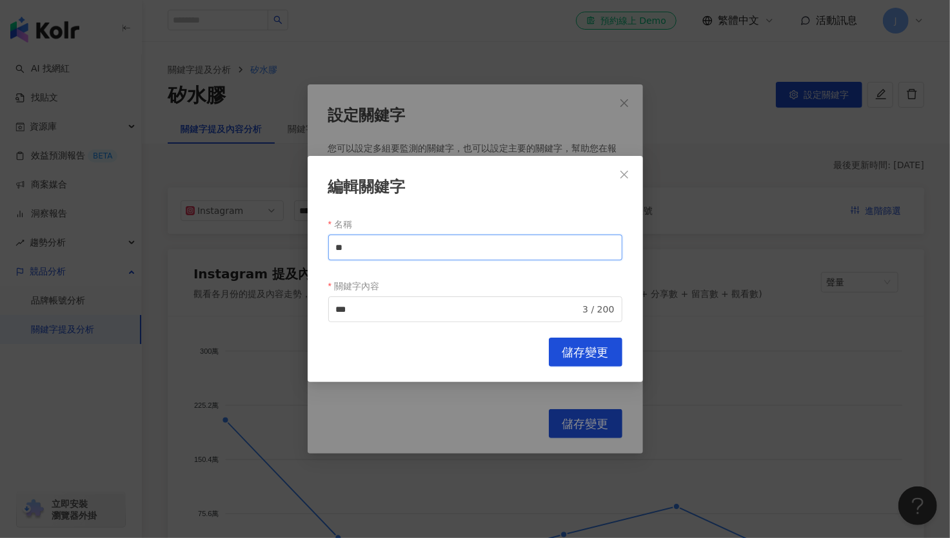
click at [374, 249] on input "**" at bounding box center [475, 248] width 294 height 26
click at [387, 313] on input "***" at bounding box center [458, 309] width 244 height 14
type input "*"
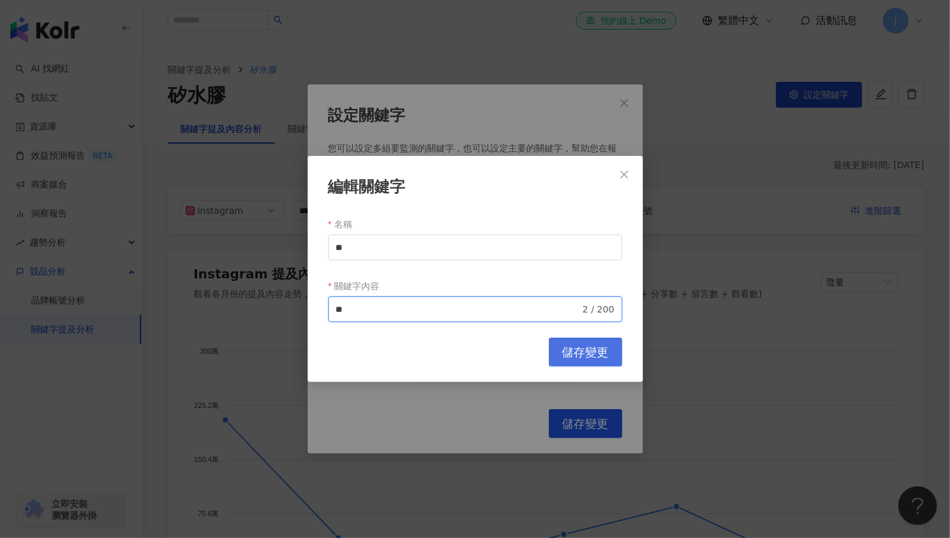
type input "**"
click at [587, 353] on span "儲存變更" at bounding box center [585, 353] width 46 height 14
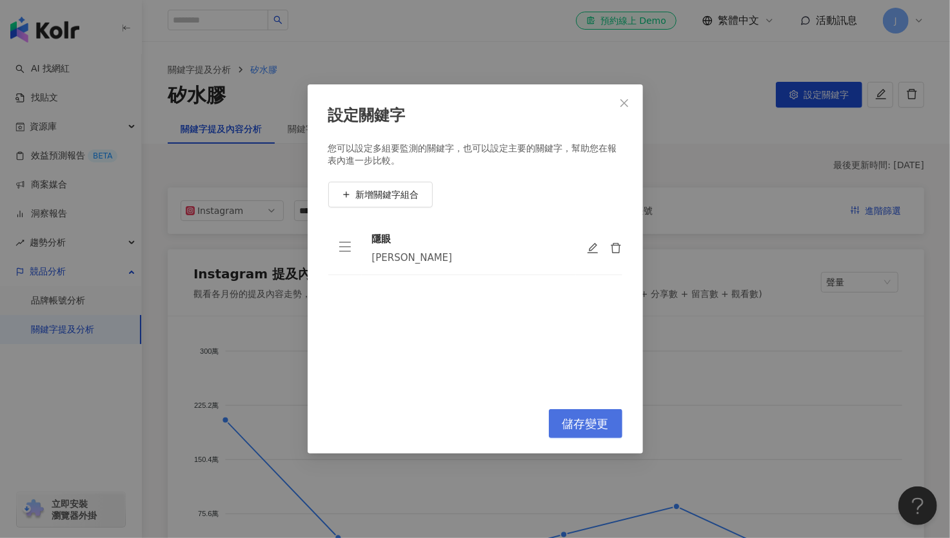
click at [576, 429] on span "儲存變更" at bounding box center [585, 424] width 46 height 14
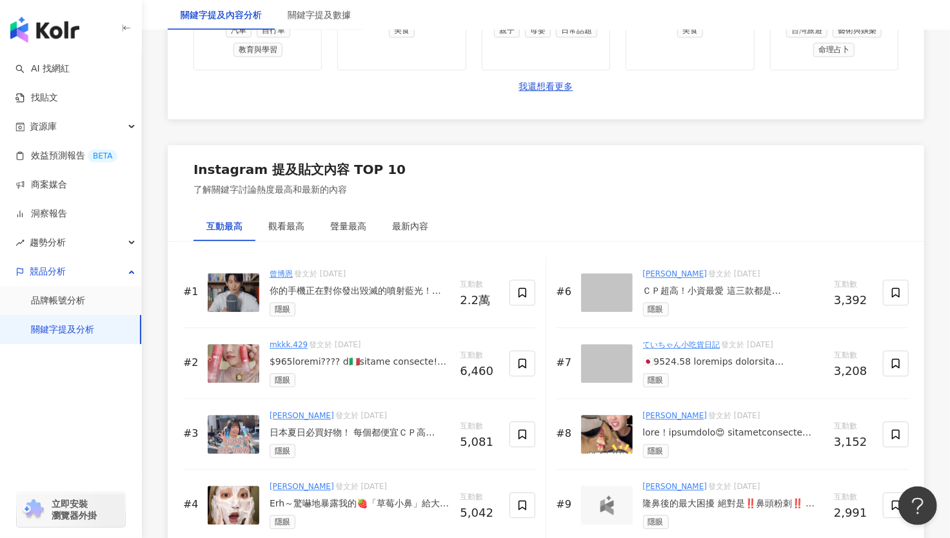
scroll to position [1891, 0]
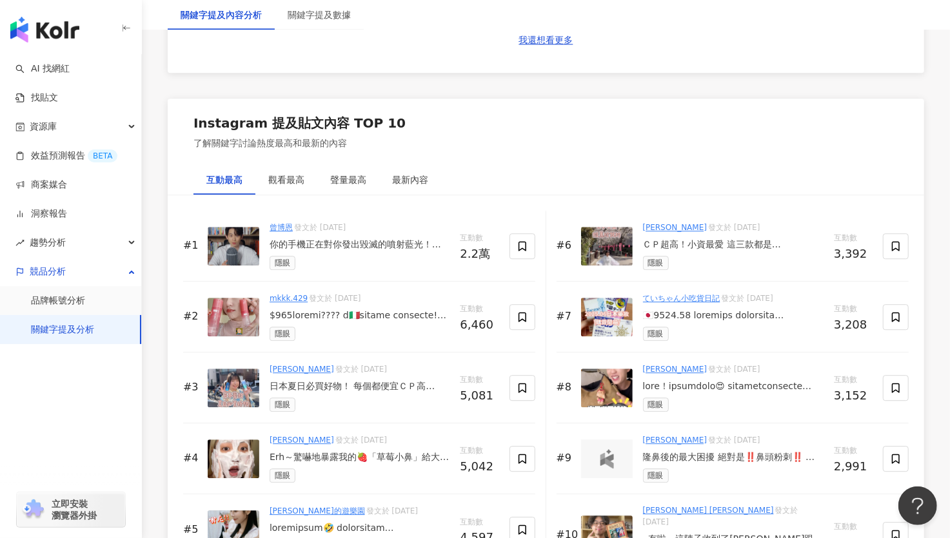
click at [386, 242] on div "你的手機正在對你發出毀滅的噴射藍光！保護好你的千年眼👀 \ 樂敦藍視光眼藥水，日本 No.1 熱銷眼藥品牌* / 3C 產品高度融入你我的日常生活 長時間注視…" at bounding box center [359, 245] width 180 height 13
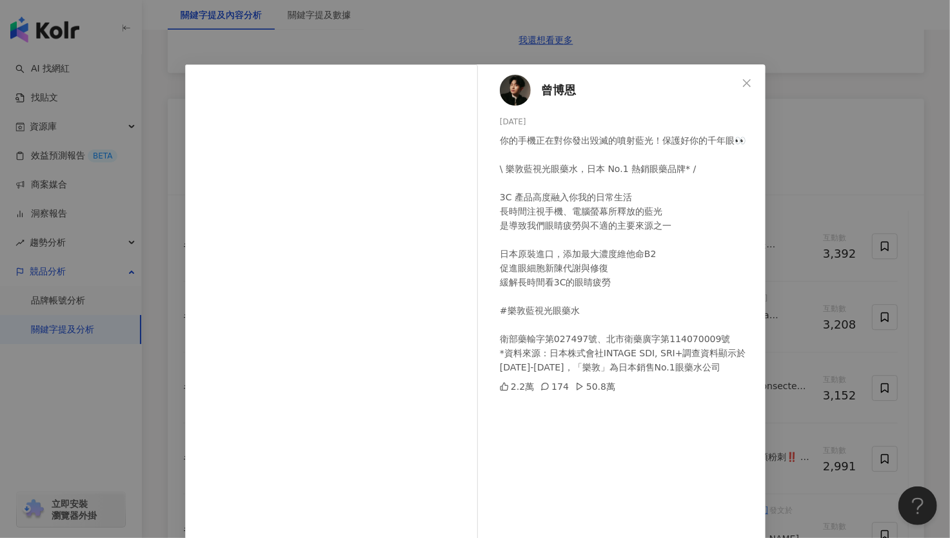
scroll to position [25, 0]
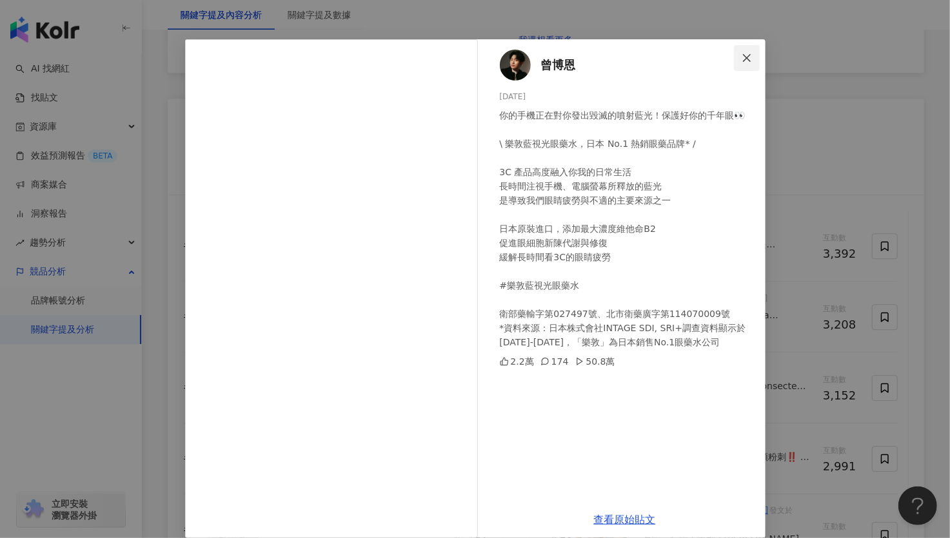
click at [741, 59] on icon "close" at bounding box center [746, 58] width 10 height 10
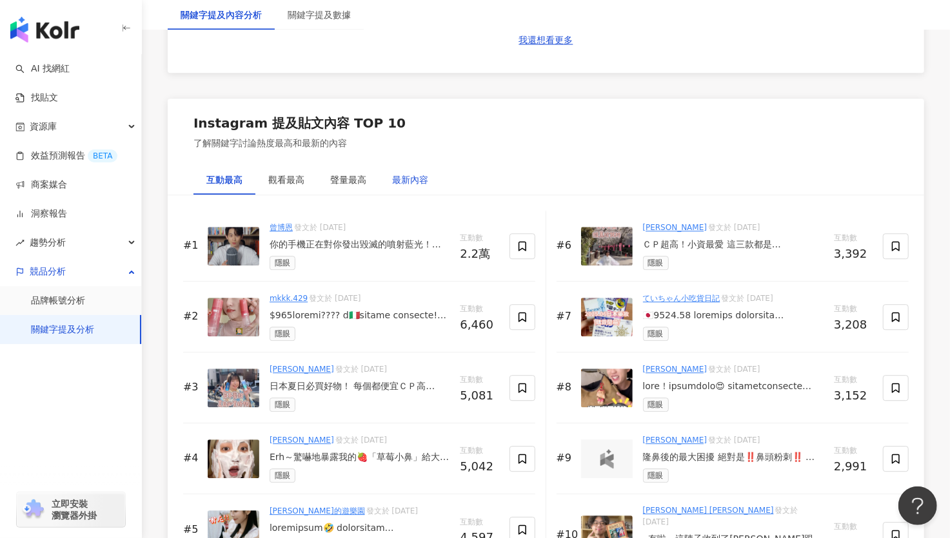
click at [415, 177] on div "最新內容" at bounding box center [410, 180] width 36 height 14
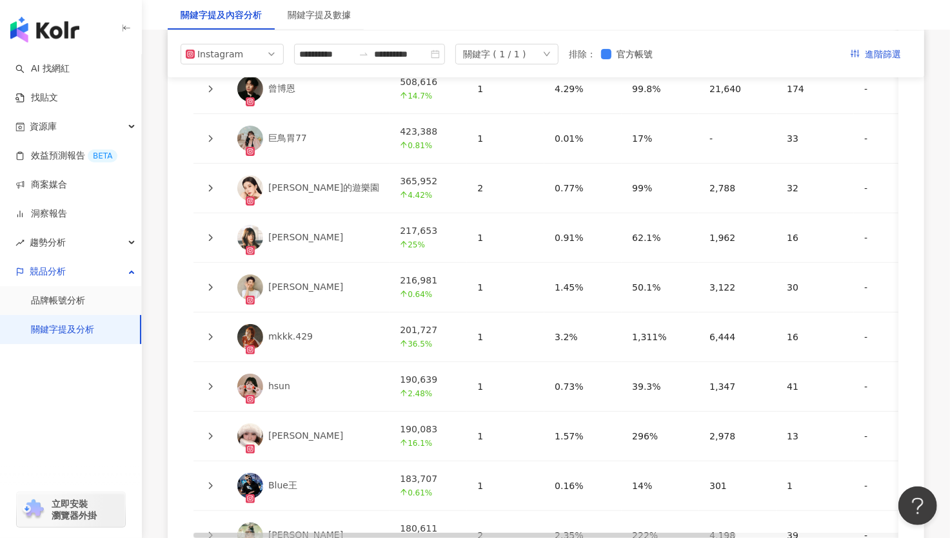
scroll to position [2970, 0]
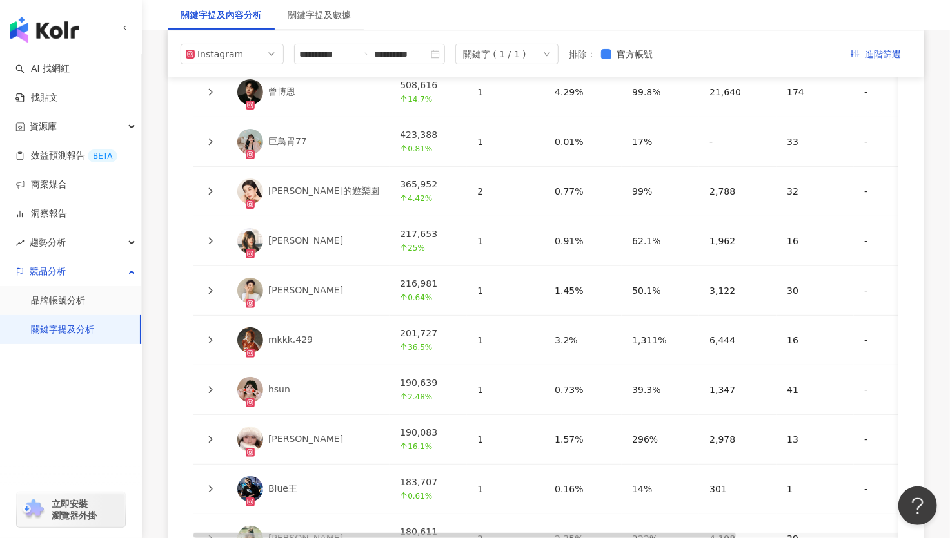
click at [275, 284] on div "[PERSON_NAME]" at bounding box center [305, 290] width 75 height 13
